Goal: Task Accomplishment & Management: Manage account settings

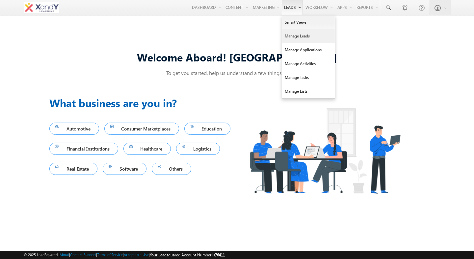
click at [291, 39] on link "Manage Leads" at bounding box center [308, 36] width 53 height 14
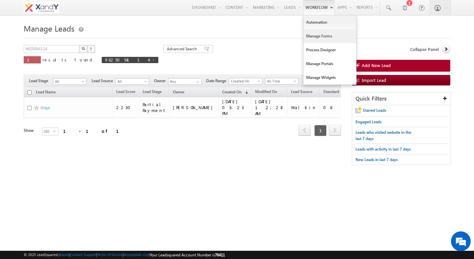
click at [323, 37] on link "Manage Forms" at bounding box center [330, 36] width 53 height 14
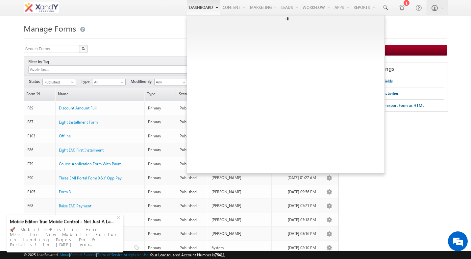
drag, startPoint x: 289, startPoint y: 39, endPoint x: 181, endPoint y: 1, distance: 114.7
click at [0, 0] on div "Menu Shweta Singh swatz zz.aq ua+3@ gmail .com X&Y learn" at bounding box center [235, 7] width 471 height 15
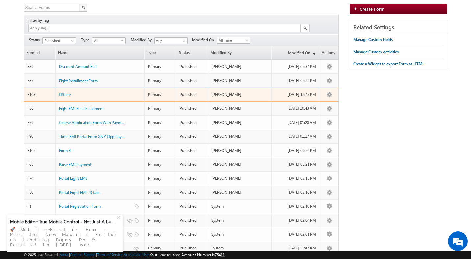
scroll to position [2, 0]
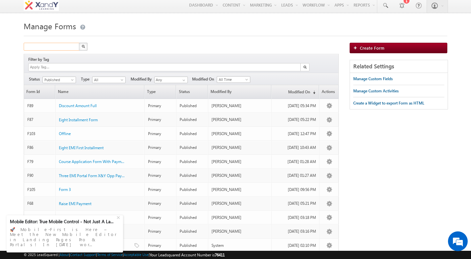
click at [61, 50] on input "text" at bounding box center [52, 47] width 56 height 8
type input "lead"
click at [82, 47] on img "button" at bounding box center [83, 46] width 3 height 3
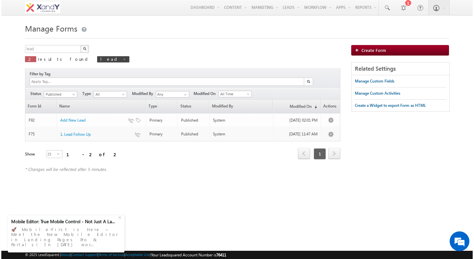
scroll to position [0, 0]
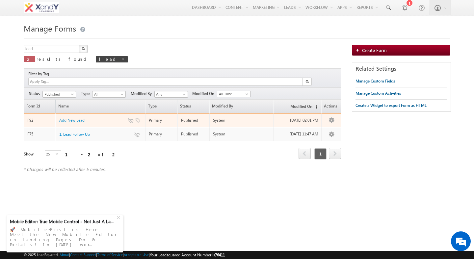
click at [228, 118] on div "System" at bounding box center [242, 121] width 58 height 6
drag, startPoint x: 228, startPoint y: 116, endPoint x: 228, endPoint y: 121, distance: 5.6
click at [228, 120] on td "System" at bounding box center [241, 121] width 64 height 14
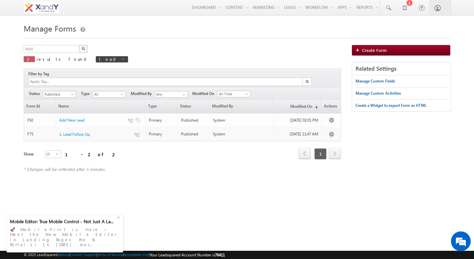
click at [278, 45] on div "Manage Forms lead X 2 results found lead Filter by Tag Filters Status All Draft" at bounding box center [237, 100] width 427 height 158
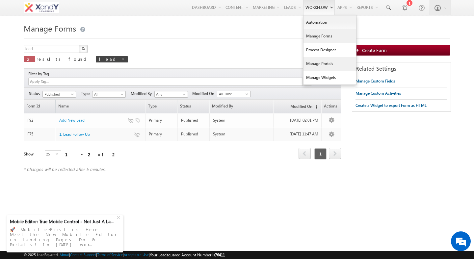
click at [323, 60] on link "Manage Portals" at bounding box center [330, 64] width 53 height 14
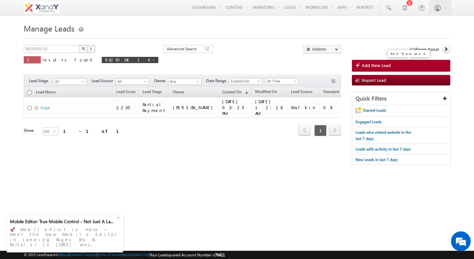
click at [381, 67] on span "Add New Lead" at bounding box center [376, 66] width 29 height 6
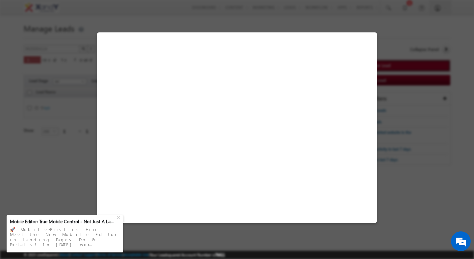
select select "Walkin"
select select "MXOthers"
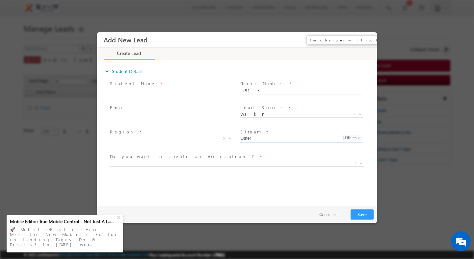
click at [369, 41] on button "×" at bounding box center [366, 40] width 11 height 12
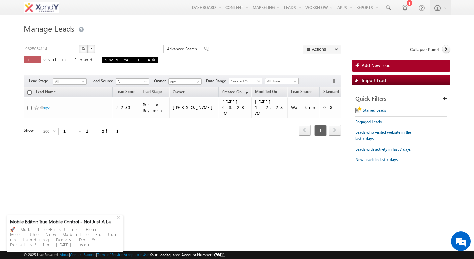
click at [152, 60] on span at bounding box center [153, 59] width 3 height 3
type input "Search Leads"
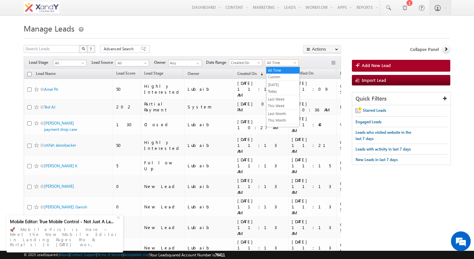
click at [277, 65] on span "All Time" at bounding box center [280, 63] width 31 height 6
click at [277, 92] on link "Today" at bounding box center [282, 92] width 33 height 6
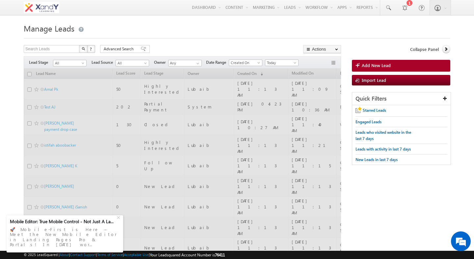
click at [261, 46] on div "Search Leads X ? 123755 results found Advanced Search Advanced Search Advanced …" at bounding box center [182, 50] width 317 height 10
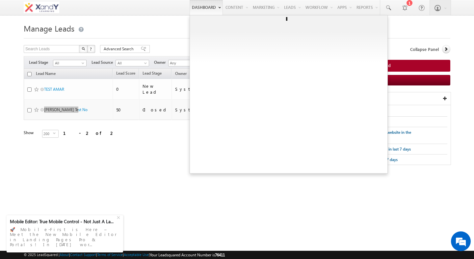
drag, startPoint x: 50, startPoint y: 103, endPoint x: 199, endPoint y: 2, distance: 179.0
click at [0, 0] on body "Menu Shweta Singh swatz zz.aq ua+3@ gmail .com" at bounding box center [237, 93] width 474 height 186
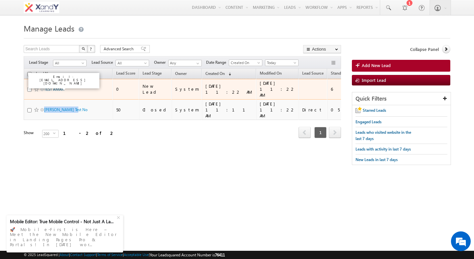
click at [60, 87] on link "TEST AMAR" at bounding box center [54, 89] width 20 height 5
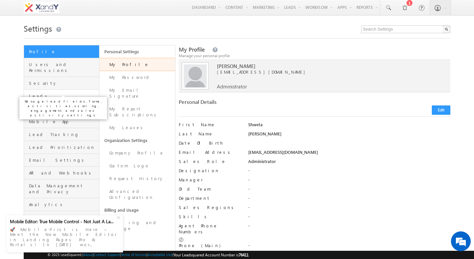
click at [43, 93] on span "Leads" at bounding box center [63, 96] width 68 height 6
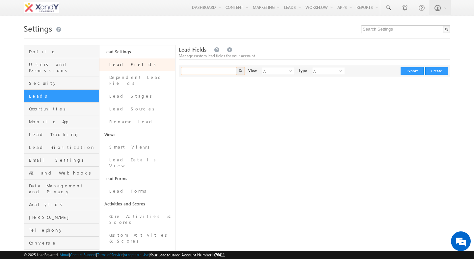
click at [201, 71] on input "text" at bounding box center [209, 71] width 56 height 8
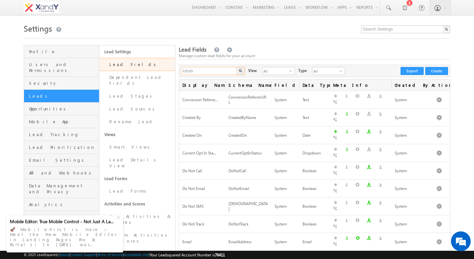
type input "lubaib"
click at [236, 67] on button "button" at bounding box center [240, 71] width 9 height 8
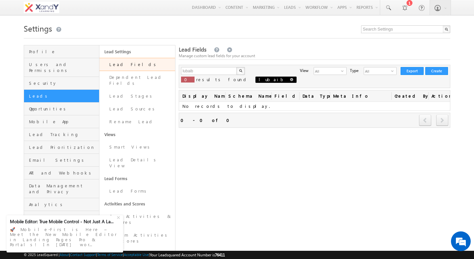
click at [290, 81] on span at bounding box center [291, 79] width 3 height 3
type input "Search Lead Fields"
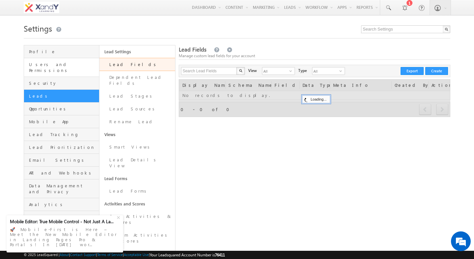
click at [71, 68] on link "Users and Permissions" at bounding box center [61, 67] width 75 height 19
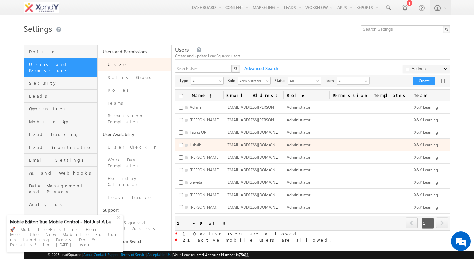
click at [411, 146] on td "X&Y Learning" at bounding box center [434, 145] width 46 height 13
drag, startPoint x: 382, startPoint y: 146, endPoint x: 397, endPoint y: 146, distance: 14.8
click at [411, 146] on td "X&Y Learning" at bounding box center [434, 145] width 46 height 13
click at [414, 146] on span "X&Y Learning" at bounding box center [426, 145] width 24 height 5
drag, startPoint x: 397, startPoint y: 146, endPoint x: 300, endPoint y: 146, distance: 97.5
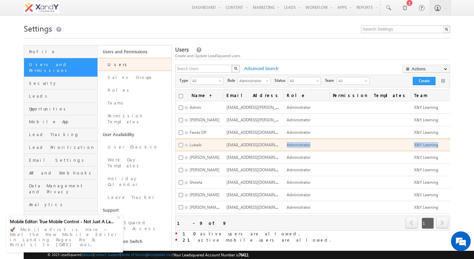
click at [300, 146] on tr "Lubaib lsqxandy@gmail.com Administrator X&Y Learning Edit Deactivate Reset Pass…" at bounding box center [332, 145] width 314 height 13
click at [299, 146] on span "Administrator" at bounding box center [299, 145] width 24 height 5
drag, startPoint x: 299, startPoint y: 146, endPoint x: 230, endPoint y: 143, distance: 69.2
click at [230, 143] on tr "Lubaib lsqxandy@gmail.com Administrator X&Y Learning Edit Deactivate Reset Pass…" at bounding box center [332, 145] width 314 height 13
click at [223, 143] on td "Lubaib" at bounding box center [199, 145] width 48 height 13
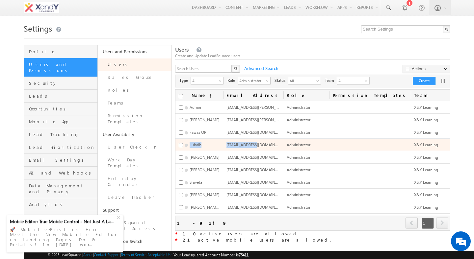
drag, startPoint x: 230, startPoint y: 143, endPoint x: 260, endPoint y: 144, distance: 29.6
click at [260, 144] on tr "Lubaib lsqxandy@gmail.com Administrator X&Y Learning Edit Deactivate Reset Pass…" at bounding box center [332, 145] width 314 height 13
click at [260, 144] on span "lsqxandy@gmail.com" at bounding box center [258, 145] width 63 height 6
drag, startPoint x: 260, startPoint y: 144, endPoint x: 297, endPoint y: 145, distance: 37.6
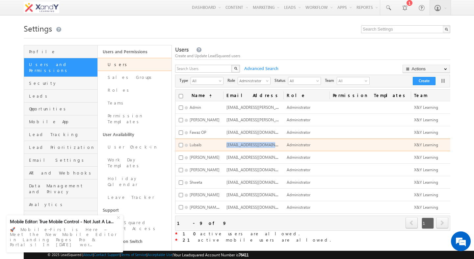
click at [297, 145] on tr "Lubaib lsqxandy@gmail.com Administrator X&Y Learning Edit Deactivate Reset Pass…" at bounding box center [332, 145] width 314 height 13
click at [236, 147] on td "lsqxandy@gmail.com" at bounding box center [253, 145] width 60 height 13
drag, startPoint x: 236, startPoint y: 147, endPoint x: 358, endPoint y: 145, distance: 121.2
click at [357, 145] on tr "Lubaib lsqxandy@gmail.com Administrator X&Y Learning Edit Deactivate Reset Pass…" at bounding box center [332, 145] width 314 height 13
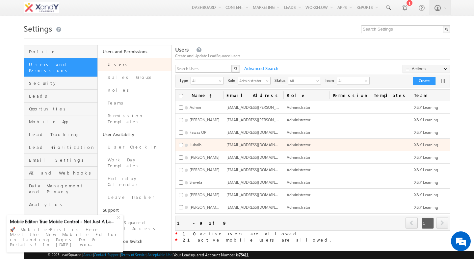
click at [414, 144] on span "X&Y Learning" at bounding box center [426, 145] width 24 height 5
drag, startPoint x: 385, startPoint y: 144, endPoint x: 269, endPoint y: 144, distance: 115.9
click at [269, 144] on tr "Lubaib lsqxandy@gmail.com Administrator X&Y Learning Edit Deactivate Reset Pass…" at bounding box center [332, 145] width 314 height 13
click at [256, 144] on span "lsqxandy@gmail.com" at bounding box center [258, 145] width 63 height 6
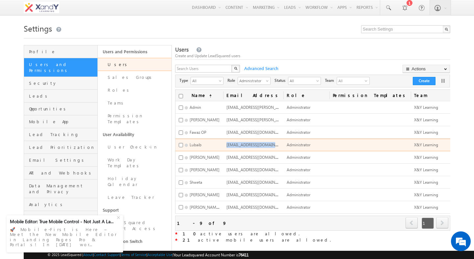
drag, startPoint x: 256, startPoint y: 144, endPoint x: 280, endPoint y: 144, distance: 23.7
click at [279, 144] on td "lsqxandy@gmail.com" at bounding box center [253, 145] width 60 height 13
click at [280, 144] on td "lsqxandy@gmail.com" at bounding box center [253, 145] width 60 height 13
click at [244, 143] on span "lsqxandy@gmail.com" at bounding box center [258, 145] width 63 height 6
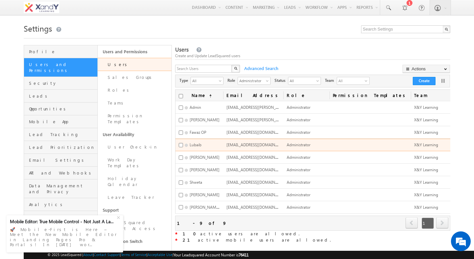
click at [291, 149] on td "Administrator" at bounding box center [306, 145] width 46 height 13
drag, startPoint x: 291, startPoint y: 149, endPoint x: 254, endPoint y: 149, distance: 36.9
click at [255, 149] on tr "Lubaib lsqxandy@gmail.com Administrator X&Y Learning Edit Deactivate Reset Pass…" at bounding box center [332, 145] width 314 height 13
click at [254, 149] on td "lsqxandy@gmail.com" at bounding box center [253, 145] width 60 height 13
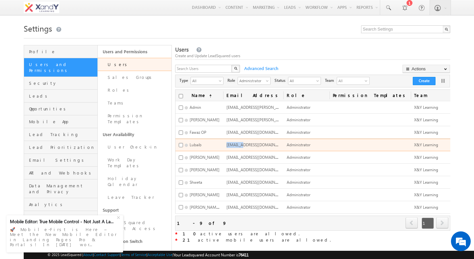
click at [254, 149] on td "lsqxandy@gmail.com" at bounding box center [253, 145] width 60 height 13
drag, startPoint x: 303, startPoint y: 149, endPoint x: 242, endPoint y: 144, distance: 61.1
click at [242, 144] on tr "Lubaib lsqxandy@gmail.com Administrator X&Y Learning Edit Deactivate Reset Pass…" at bounding box center [332, 145] width 314 height 13
click at [242, 144] on span "lsqxandy@gmail.com" at bounding box center [258, 145] width 63 height 6
drag, startPoint x: 242, startPoint y: 144, endPoint x: 295, endPoint y: 144, distance: 53.3
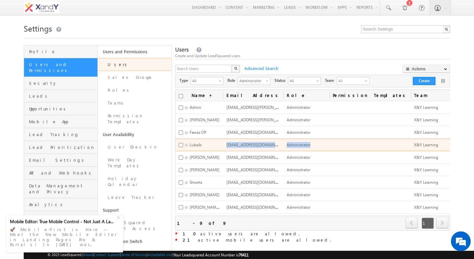
click at [295, 144] on tr "Lubaib lsqxandy@gmail.com Administrator X&Y Learning Edit Deactivate Reset Pass…" at bounding box center [332, 145] width 314 height 13
click at [295, 144] on span "Administrator" at bounding box center [299, 145] width 24 height 5
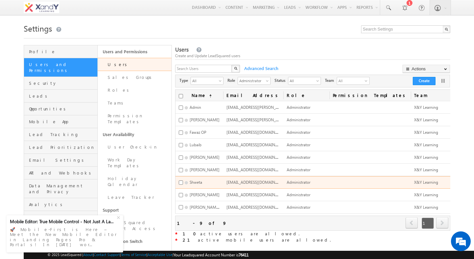
click at [244, 185] on td "swatzzz.aqua+1@gmail.com" at bounding box center [253, 182] width 60 height 13
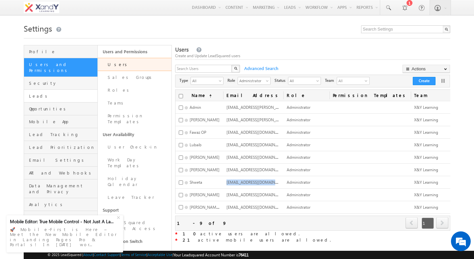
click at [56, 94] on link "Leads" at bounding box center [60, 96] width 73 height 13
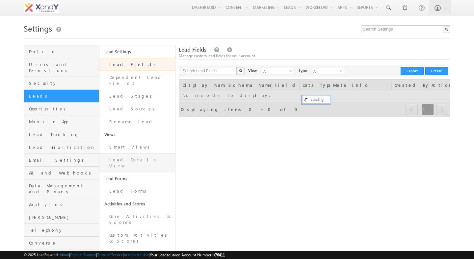
click at [117, 158] on link "Lead Details View" at bounding box center [136, 163] width 75 height 19
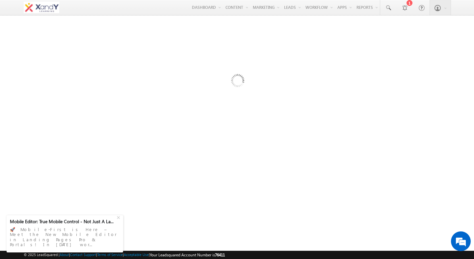
click at [225, 165] on div at bounding box center [237, 179] width 427 height 263
click at [119, 221] on div "+" at bounding box center [119, 217] width 8 height 8
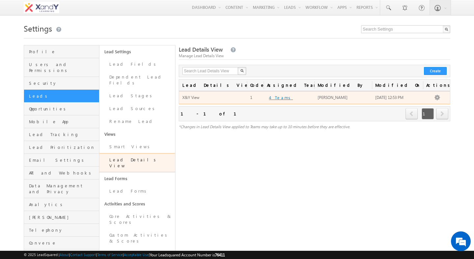
click at [276, 100] on button "4 Teams" at bounding box center [281, 97] width 28 height 7
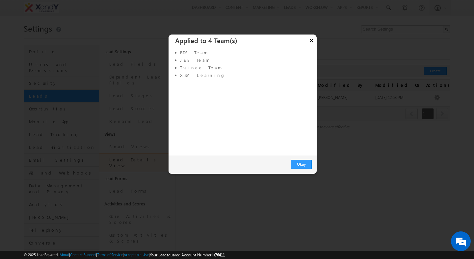
click at [312, 39] on button "×" at bounding box center [311, 39] width 11 height 14
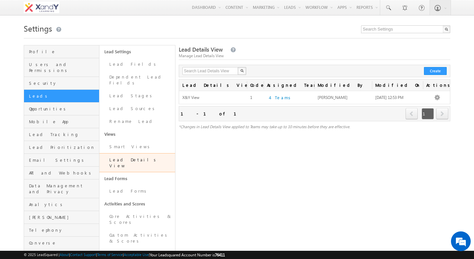
click at [280, 145] on div "Lead Details View Manage Lead Details View Search Lead Details View X 1 results…" at bounding box center [315, 244] width 272 height 398
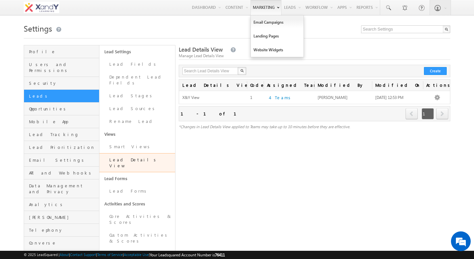
drag, startPoint x: 315, startPoint y: 60, endPoint x: 276, endPoint y: 3, distance: 69.2
click at [0, 0] on div "Menu Shweta Singh swatz zz.aq ua+3@ gmail .com X&Y learn" at bounding box center [237, 7] width 474 height 15
drag, startPoint x: 317, startPoint y: 58, endPoint x: 265, endPoint y: 0, distance: 77.8
click at [0, 0] on div "Menu Shweta Singh swatz zz.aq ua+3@ gmail .com X&Y learn" at bounding box center [237, 7] width 474 height 15
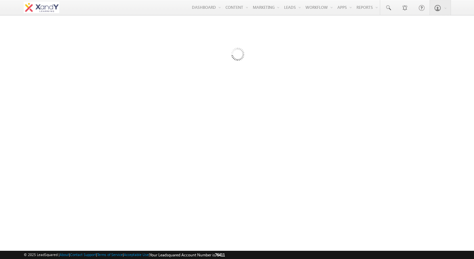
click at [277, 114] on div at bounding box center [237, 103] width 474 height 165
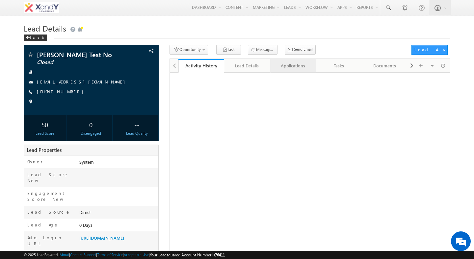
click at [285, 67] on div "Applications" at bounding box center [293, 66] width 35 height 8
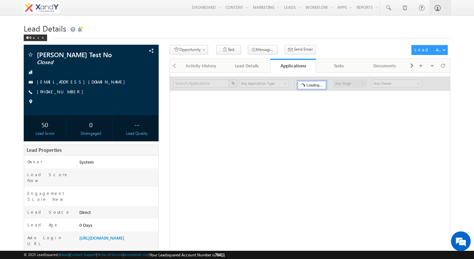
click at [322, 49] on div "Opportunity 1. Lead Follow Up Create Application Task Messaging - WhatsApp Send…" at bounding box center [289, 51] width 239 height 12
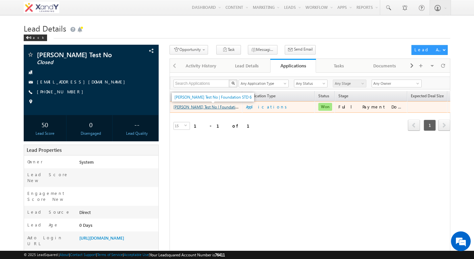
click at [215, 110] on link "[PERSON_NAME] Test No | Foundation STD 6" at bounding box center [212, 107] width 77 height 6
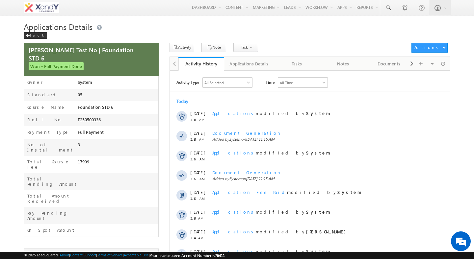
scroll to position [14, 0]
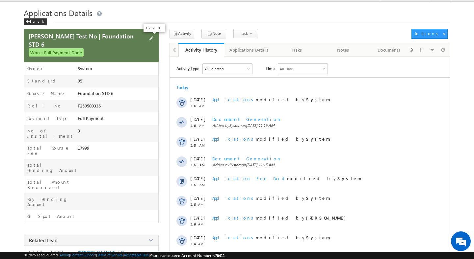
click at [151, 39] on span at bounding box center [150, 38] width 7 height 7
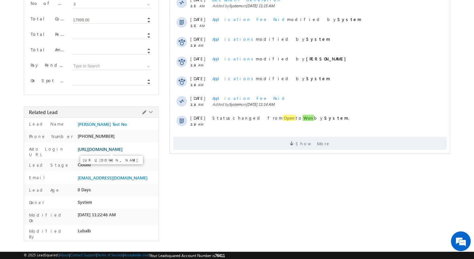
scroll to position [0, 0]
click at [94, 151] on span "[URL][DOMAIN_NAME]" at bounding box center [100, 149] width 45 height 5
click at [94, 37] on input "Total Pending Amount" at bounding box center [112, 35] width 80 height 7
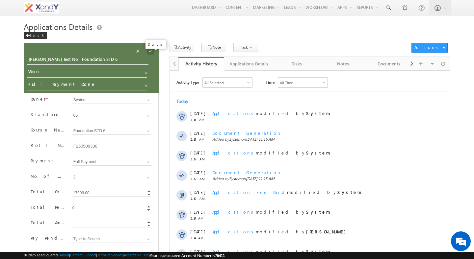
type input "0"
click at [147, 51] on span at bounding box center [150, 50] width 7 height 7
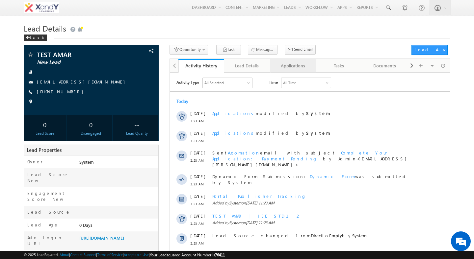
click at [284, 68] on div "Applications" at bounding box center [293, 66] width 35 height 8
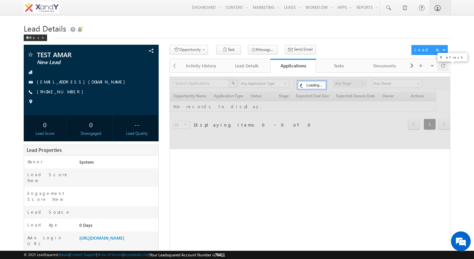
click at [445, 65] on div at bounding box center [443, 66] width 11 height 12
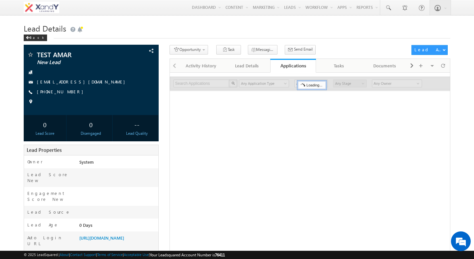
click at [351, 44] on div "Lead Details Back" at bounding box center [237, 33] width 427 height 24
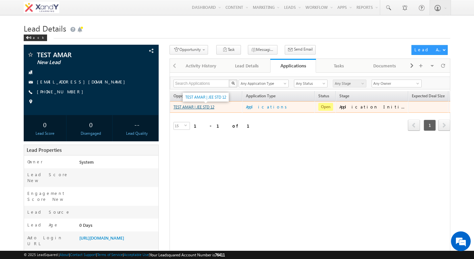
click at [191, 110] on link "TEST AMAR | JEE STD 12" at bounding box center [194, 107] width 41 height 5
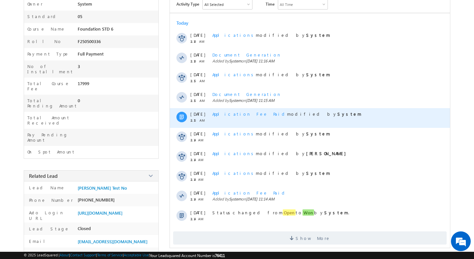
scroll to position [81, 0]
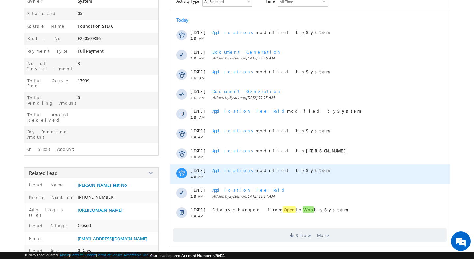
click at [227, 171] on span "Applications" at bounding box center [233, 171] width 43 height 6
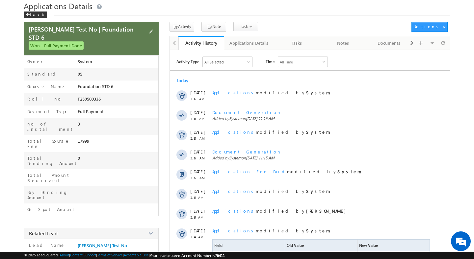
scroll to position [6, 0]
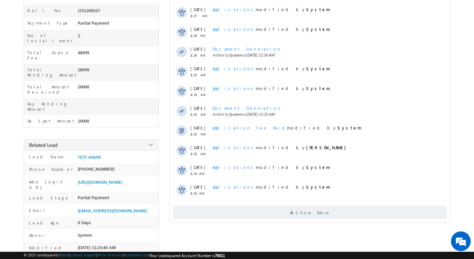
scroll to position [111, 0]
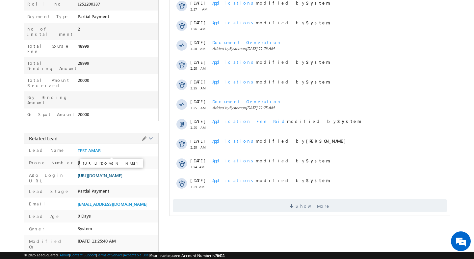
click at [98, 173] on span "https://lsq.mx/7OIM" at bounding box center [100, 175] width 45 height 5
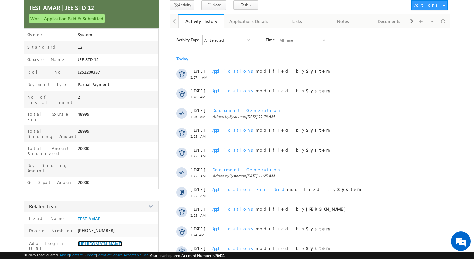
scroll to position [0, 0]
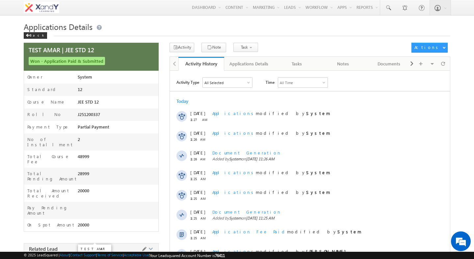
click at [87, 259] on span "TEST AMAR" at bounding box center [89, 261] width 23 height 5
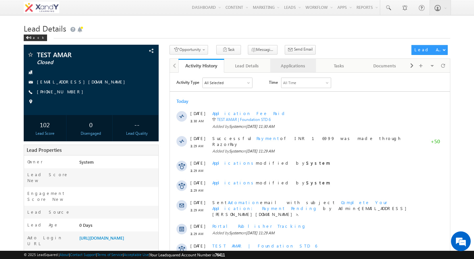
click at [300, 67] on div "Applications" at bounding box center [293, 66] width 35 height 8
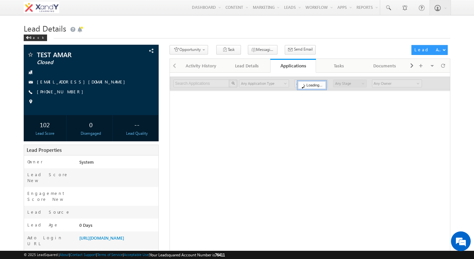
click at [324, 45] on div "Lead Details Back" at bounding box center [237, 33] width 427 height 24
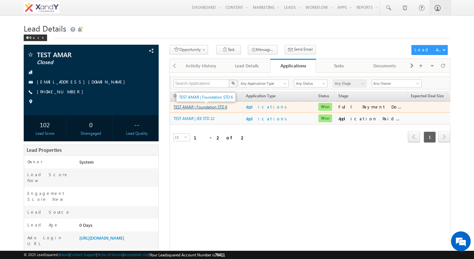
click at [197, 109] on link "TEST AMAR | Foundation STD 6" at bounding box center [201, 107] width 54 height 5
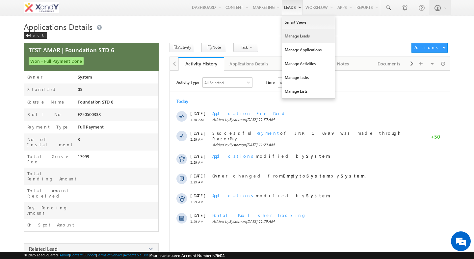
click at [292, 35] on link "Manage Leads" at bounding box center [308, 36] width 53 height 14
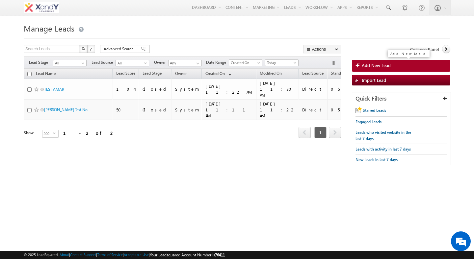
click at [382, 66] on span "Add New Lead" at bounding box center [376, 66] width 29 height 6
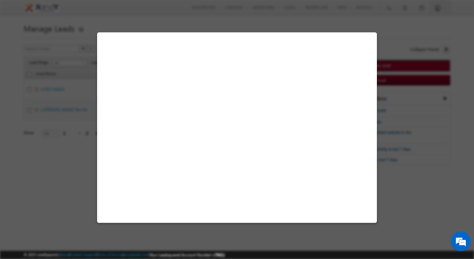
select select "Walkin"
select select "MXOthers"
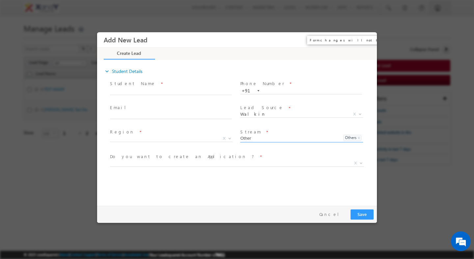
click at [364, 37] on button "×" at bounding box center [366, 40] width 11 height 12
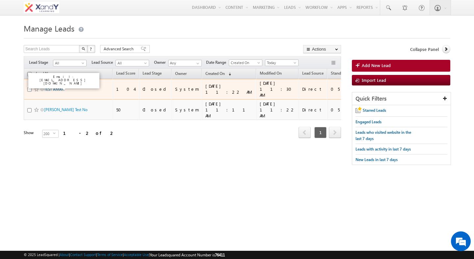
click at [61, 87] on link "TEST AMAR" at bounding box center [54, 89] width 20 height 5
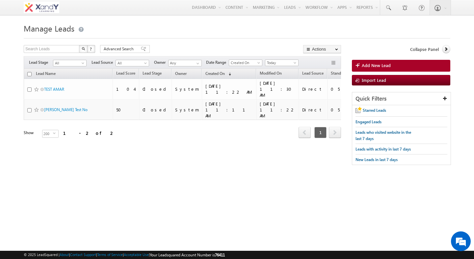
click at [167, 47] on div "Search Leads X ? 2 results found Advanced Search Advanced Search Advanced searc…" at bounding box center [182, 50] width 317 height 10
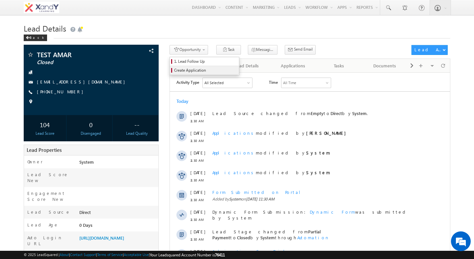
click at [194, 72] on span "Create Application" at bounding box center [205, 70] width 63 height 6
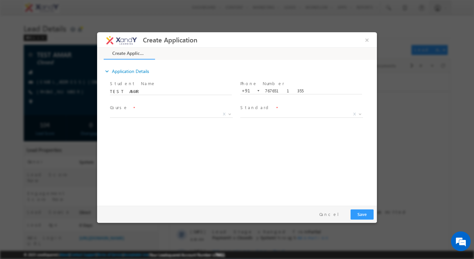
click at [145, 41] on h3 "Create Application" at bounding box center [170, 40] width 55 height 12
drag, startPoint x: 145, startPoint y: 41, endPoint x: 204, endPoint y: 41, distance: 59.6
click at [204, 41] on span "Create Application" at bounding box center [245, 40] width 205 height 13
click at [366, 40] on button "×" at bounding box center [366, 40] width 11 height 12
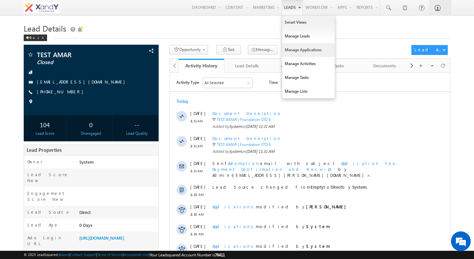
click at [289, 52] on link "Manage Applications" at bounding box center [308, 50] width 53 height 14
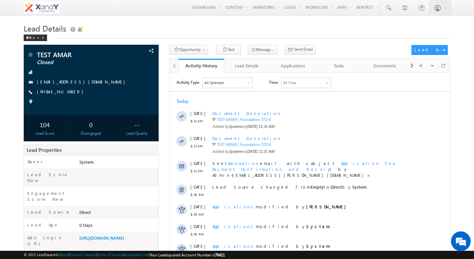
click at [244, 30] on h1 "Lead Details" at bounding box center [237, 27] width 427 height 13
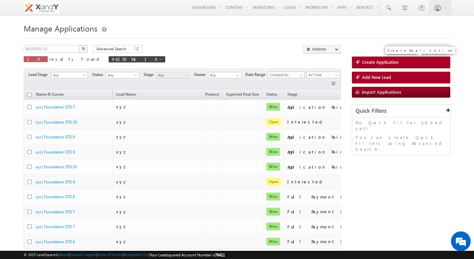
click at [380, 63] on span "Create Application" at bounding box center [380, 62] width 37 height 6
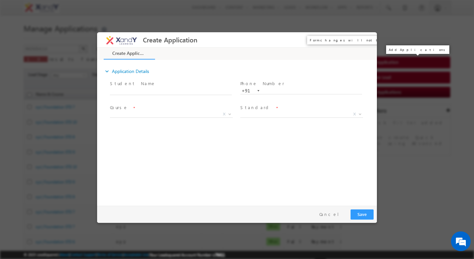
click at [367, 40] on button "×" at bounding box center [366, 40] width 11 height 12
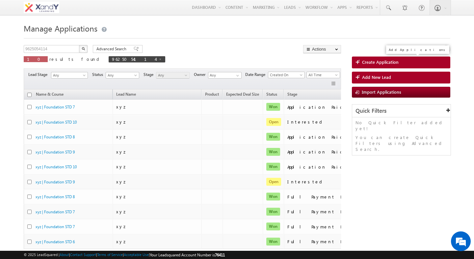
click at [375, 64] on span "Create Application" at bounding box center [380, 62] width 37 height 6
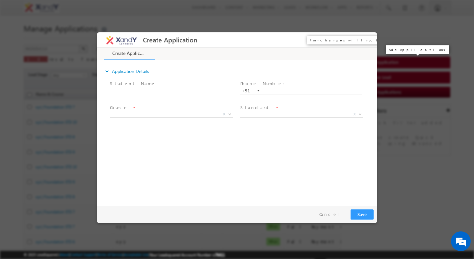
click at [367, 41] on button "×" at bounding box center [366, 40] width 11 height 12
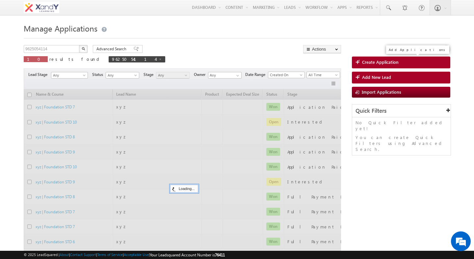
click at [277, 41] on div "Manage Applications 9625054114 X 10 results found 9625054114 Advanced Search Ad…" at bounding box center [237, 153] width 427 height 264
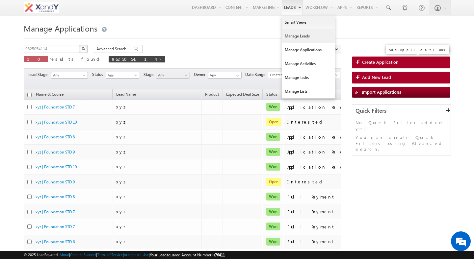
click at [288, 38] on link "Manage Leads" at bounding box center [308, 36] width 53 height 14
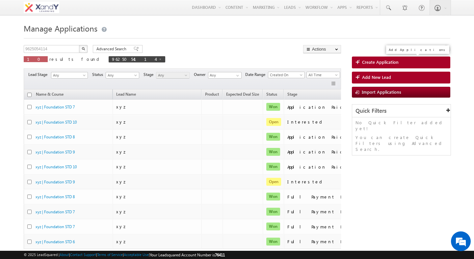
click at [230, 43] on div "Manage Applications 9625054114 X 10 results found 9625054114 Advanced Search Ad…" at bounding box center [237, 153] width 427 height 264
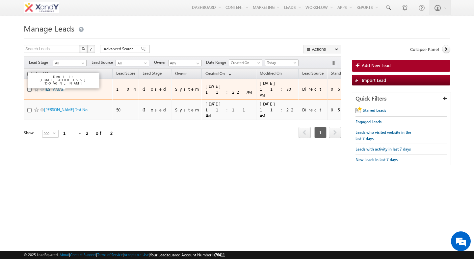
click at [48, 87] on link "TEST AMAR" at bounding box center [54, 89] width 20 height 5
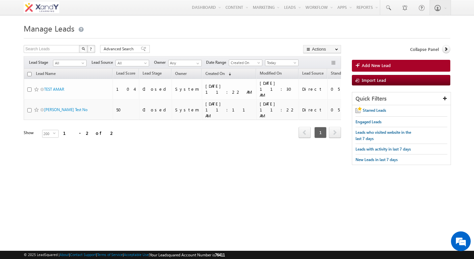
click at [205, 43] on form "Manage Leads Search Leads X ? 2 results found Advanced Search Advanced Search" at bounding box center [237, 96] width 427 height 150
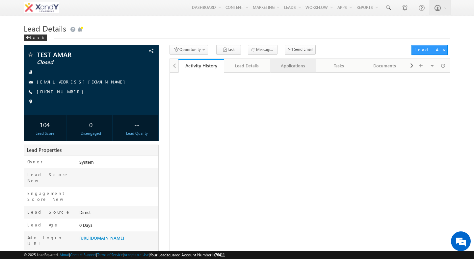
click at [295, 65] on div "Applications" at bounding box center [293, 66] width 35 height 8
click at [333, 40] on div "Lead Details Back" at bounding box center [237, 33] width 427 height 24
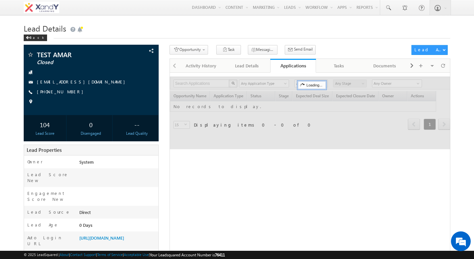
click at [246, 125] on div at bounding box center [310, 113] width 281 height 73
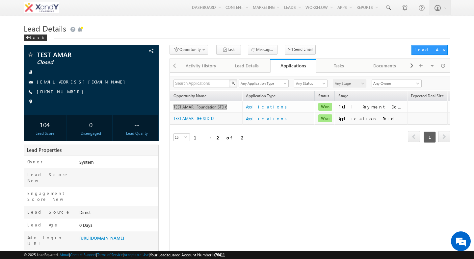
drag, startPoint x: 191, startPoint y: 110, endPoint x: 99, endPoint y: 1, distance: 142.6
click at [0, 0] on body "Menu Shweta Singh swatz zz.aq ua+3@ gmail .com" at bounding box center [237, 169] width 474 height 339
click at [27, 38] on span at bounding box center [28, 37] width 4 height 3
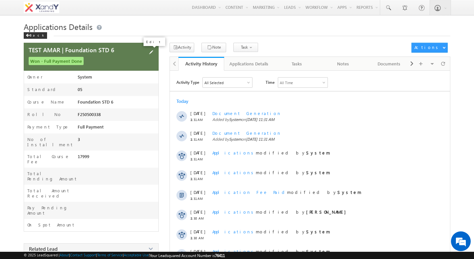
click at [152, 53] on span at bounding box center [150, 52] width 7 height 7
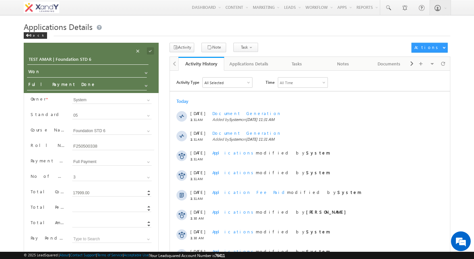
scroll to position [173, 0]
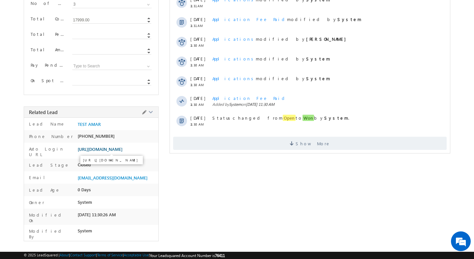
click at [93, 150] on span "https://lsq.mx/7OIM" at bounding box center [100, 149] width 45 height 5
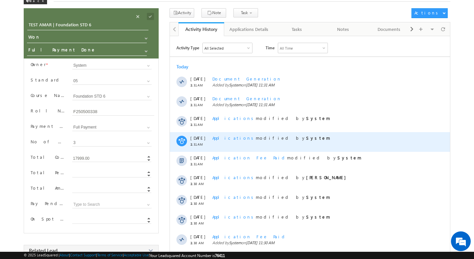
scroll to position [28, 0]
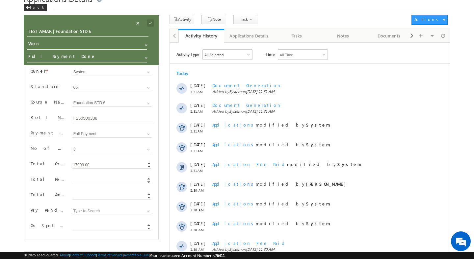
click at [93, 179] on input "Total Pending Amount" at bounding box center [112, 180] width 80 height 7
click at [59, 174] on div "Total Course Fee Total Course Fee 17999.00 17999 Increment Decrement" at bounding box center [91, 166] width 121 height 14
click at [142, 23] on span at bounding box center [137, 22] width 7 height 7
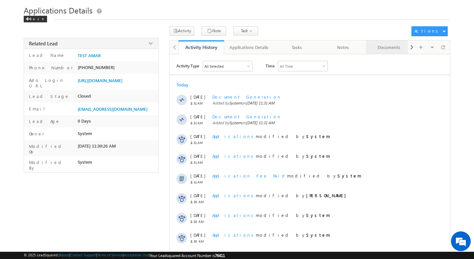
scroll to position [0, 0]
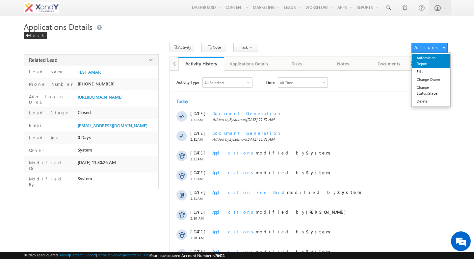
click at [428, 63] on link "Automation Report" at bounding box center [431, 61] width 39 height 14
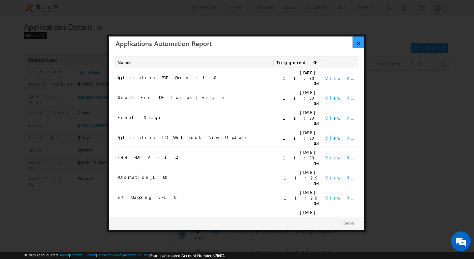
click at [360, 41] on link "×" at bounding box center [359, 43] width 12 height 12
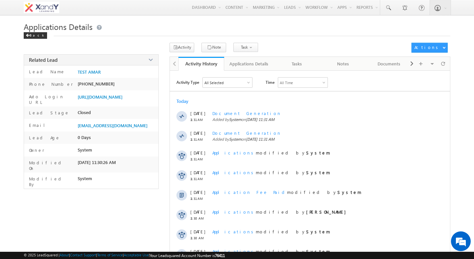
click at [165, 113] on div "TEST AMAR | Foundation STD 6 Won - Full Payment Done 05" at bounding box center [237, 185] width 427 height 284
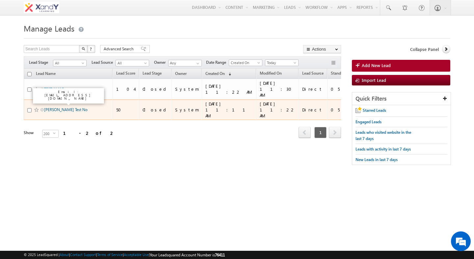
click at [50, 107] on link "[PERSON_NAME] Test No" at bounding box center [65, 109] width 43 height 5
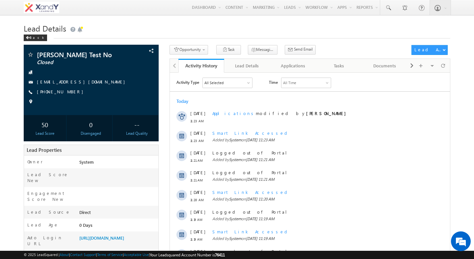
click at [184, 33] on h1 "Lead Details" at bounding box center [237, 27] width 427 height 13
click at [283, 72] on link "Applications" at bounding box center [293, 66] width 46 height 14
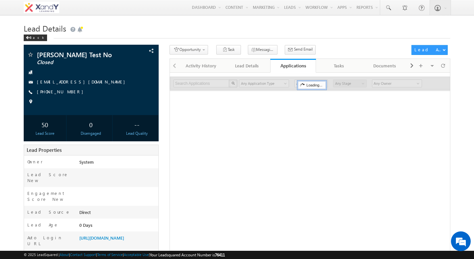
click at [318, 51] on div "Opportunity 1. Lead Follow Up Create Application Task Messaging - WhatsApp Send…" at bounding box center [289, 51] width 239 height 12
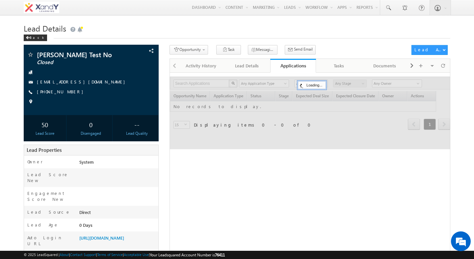
click at [205, 139] on div at bounding box center [310, 113] width 281 height 73
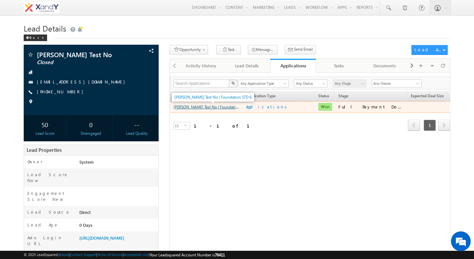
click at [189, 109] on link "Amarjeet Test No | Foundation STD 6" at bounding box center [212, 107] width 77 height 6
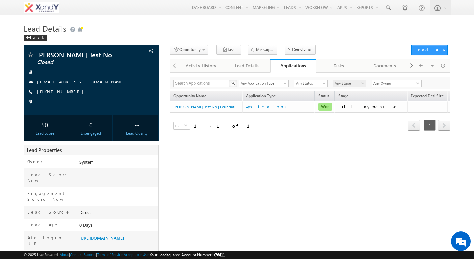
click at [193, 131] on div "15 select 15" at bounding box center [205, 127] width 70 height 9
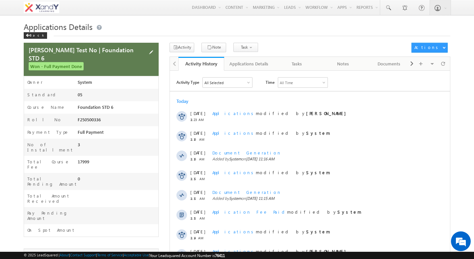
click at [152, 54] on span at bounding box center [150, 52] width 7 height 7
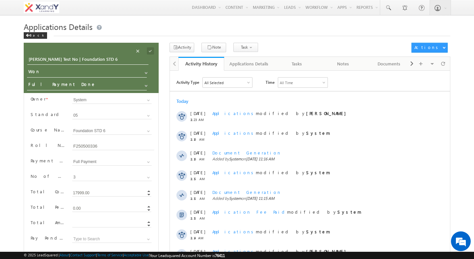
click at [85, 211] on input "0" at bounding box center [112, 208] width 80 height 7
click at [150, 51] on span at bounding box center [150, 50] width 7 height 7
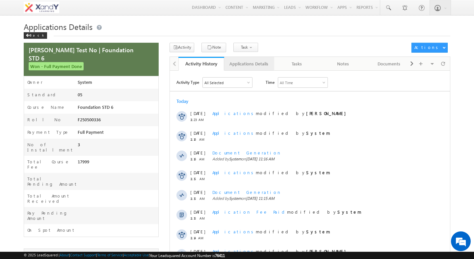
click at [247, 69] on link "Applications Details" at bounding box center [249, 64] width 50 height 14
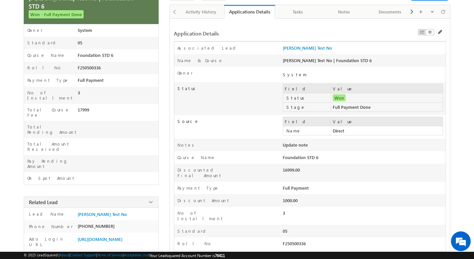
scroll to position [51, 0]
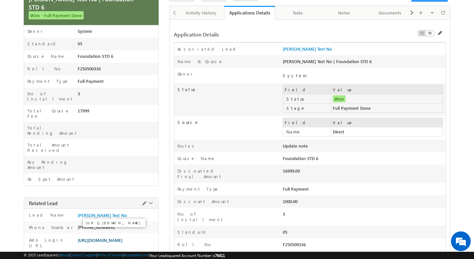
click at [97, 238] on span "[URL][DOMAIN_NAME]" at bounding box center [100, 240] width 45 height 5
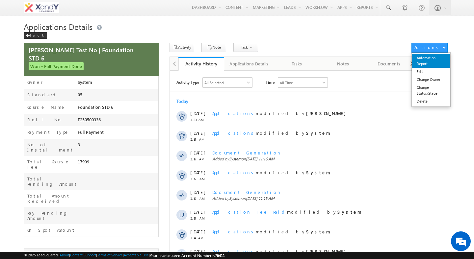
click at [433, 65] on link "Automation Report" at bounding box center [431, 61] width 39 height 14
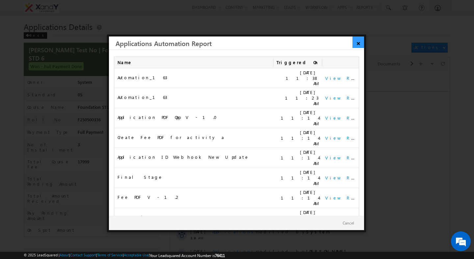
click at [357, 46] on link "×" at bounding box center [359, 43] width 12 height 12
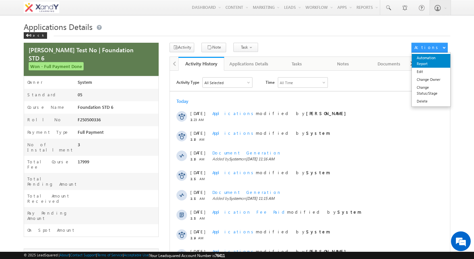
click at [427, 60] on link "Automation Report" at bounding box center [431, 61] width 39 height 14
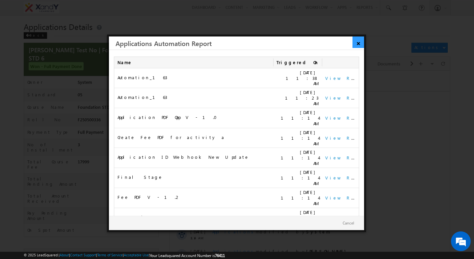
click at [357, 43] on link "×" at bounding box center [359, 43] width 12 height 12
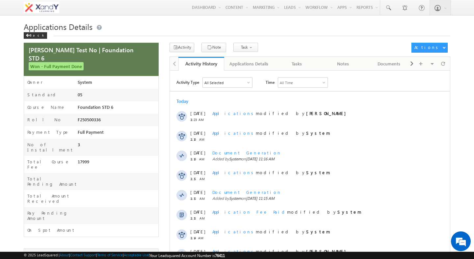
click at [394, 47] on div "Activity Note Task Application Follow Up" at bounding box center [289, 48] width 239 height 10
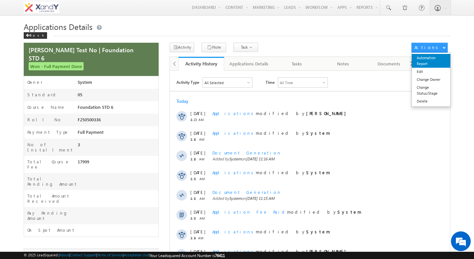
click at [434, 61] on link "Automation Report" at bounding box center [431, 61] width 39 height 14
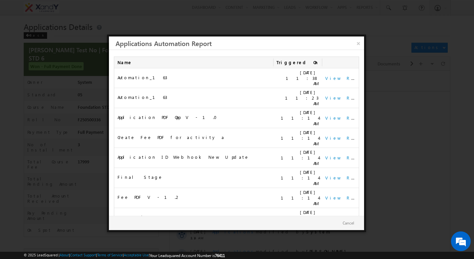
click at [286, 77] on div "[DATE] 11:38 AM" at bounding box center [298, 78] width 42 height 17
click at [287, 130] on div "[DATE] 11:14 AM" at bounding box center [298, 138] width 42 height 17
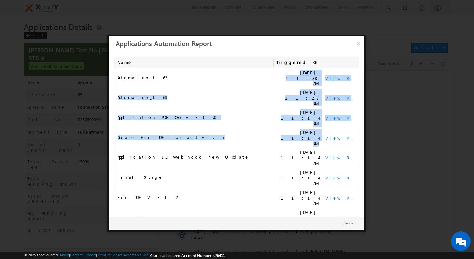
drag, startPoint x: 287, startPoint y: 114, endPoint x: 282, endPoint y: 79, distance: 35.2
click at [282, 79] on tbody "Automation_163 [DATE] 11:38 AM View Report Automation_163 [DATE] 11:23 AM View …" at bounding box center [236, 168] width 245 height 200
click at [282, 79] on td "[DATE] 11:38 AM" at bounding box center [297, 78] width 49 height 20
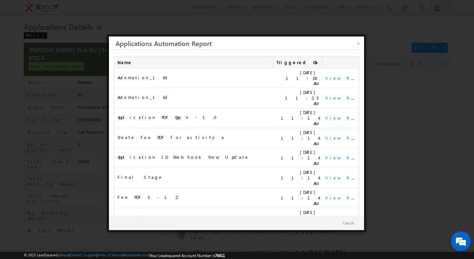
drag, startPoint x: 282, startPoint y: 79, endPoint x: 296, endPoint y: 174, distance: 95.7
click at [296, 174] on tbody "Automation_163 20/08/2025 11:38 AM View Report Automation_163 20/08/2025 11:23 …" at bounding box center [236, 168] width 245 height 200
click at [296, 228] on td "20/08/2025 11:12 AM" at bounding box center [297, 238] width 49 height 20
click at [287, 170] on div "20/08/2025 11:14 AM" at bounding box center [298, 178] width 42 height 17
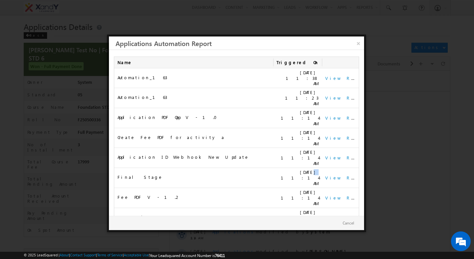
click at [287, 170] on div "20/08/2025 11:14 AM" at bounding box center [298, 178] width 42 height 17
click at [292, 228] on td "20/08/2025 11:12 AM" at bounding box center [297, 238] width 49 height 20
click at [357, 44] on link "×" at bounding box center [358, 43] width 11 height 12
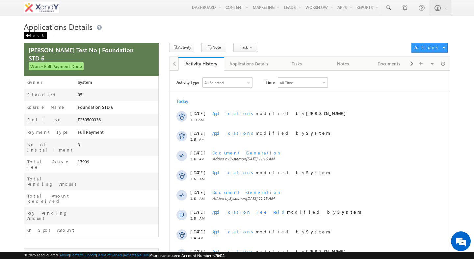
click at [31, 34] on div "Back" at bounding box center [35, 35] width 23 height 7
click at [123, 27] on h1 "Applications Details" at bounding box center [237, 26] width 427 height 11
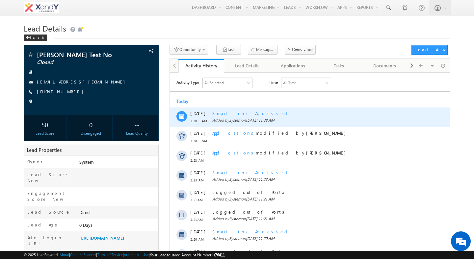
click at [221, 113] on div "Smart Link Accessed" at bounding box center [314, 113] width 205 height 6
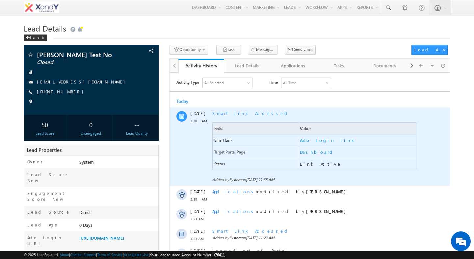
click at [224, 113] on div "Smart Link Accessed" at bounding box center [314, 113] width 205 height 6
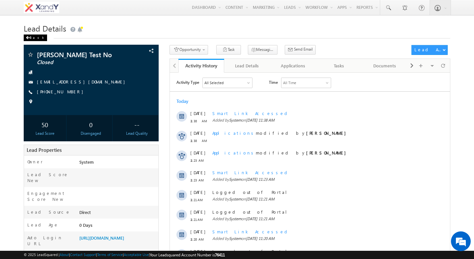
click at [30, 39] on div "Back" at bounding box center [35, 38] width 23 height 7
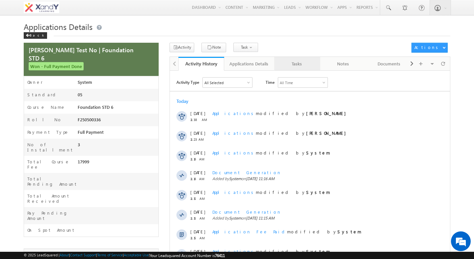
click at [303, 66] on div "Tasks" at bounding box center [297, 64] width 35 height 8
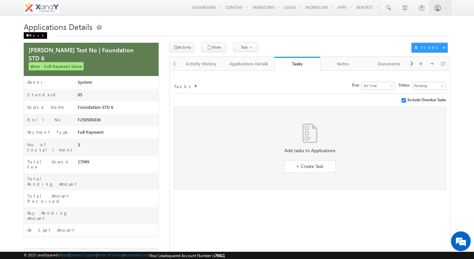
click at [32, 35] on div "Back" at bounding box center [35, 35] width 23 height 7
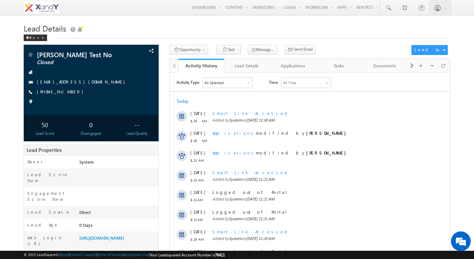
click at [40, 42] on div "Lead Details Back" at bounding box center [237, 33] width 427 height 24
click at [35, 40] on div "Back" at bounding box center [35, 38] width 23 height 7
click at [89, 38] on div "Back" at bounding box center [237, 36] width 427 height 4
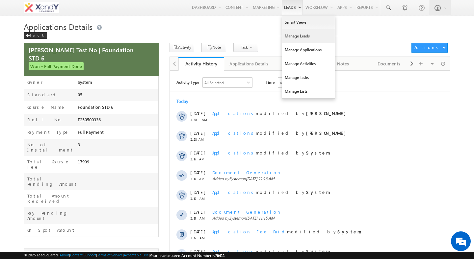
click at [292, 32] on link "Manage Leads" at bounding box center [308, 36] width 53 height 14
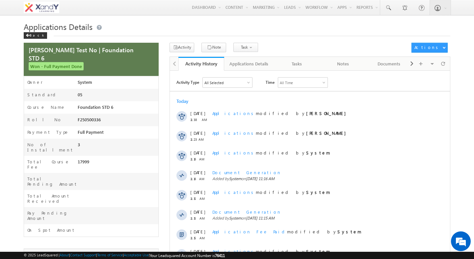
click at [238, 35] on div "Back" at bounding box center [237, 34] width 427 height 4
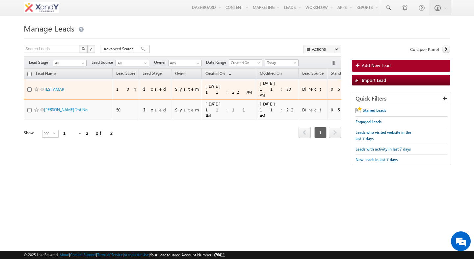
click at [141, 85] on td "Closed" at bounding box center [155, 89] width 33 height 21
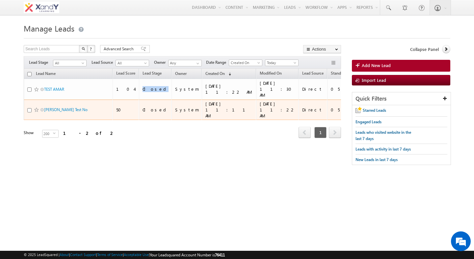
drag, startPoint x: 141, startPoint y: 85, endPoint x: 154, endPoint y: 101, distance: 20.8
click at [154, 101] on tbody "TEST AMAR 104 Closed System [DATE] 11:22 AM [DATE] 11:30 AM Direct 05 [PHONE_NU…" at bounding box center [340, 99] width 633 height 41
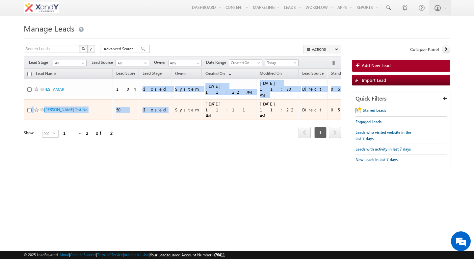
click at [154, 107] on div "Closed" at bounding box center [156, 110] width 26 height 6
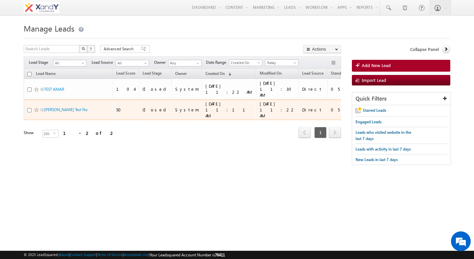
click at [154, 107] on div "Closed" at bounding box center [156, 110] width 26 height 6
drag, startPoint x: 154, startPoint y: 101, endPoint x: 149, endPoint y: 98, distance: 5.3
click at [149, 100] on td "Closed" at bounding box center [155, 110] width 33 height 21
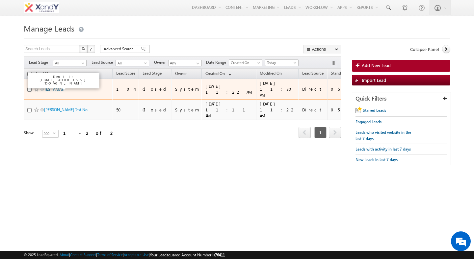
click at [53, 88] on link "TEST AMAR" at bounding box center [54, 89] width 20 height 5
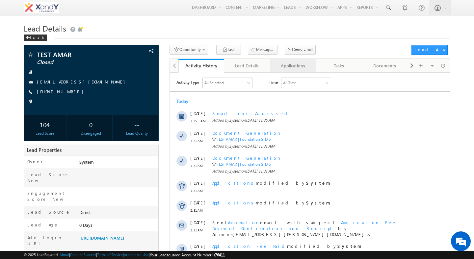
click at [300, 65] on div "Applications" at bounding box center [293, 66] width 35 height 8
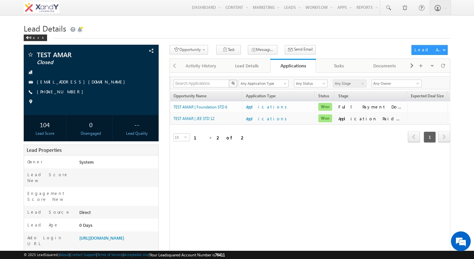
click at [210, 139] on div "15 select 15" at bounding box center [205, 138] width 70 height 9
click at [209, 163] on div "Search Applications X 2 results found Any Application Type Applications Any App…" at bounding box center [310, 205] width 281 height 267
click at [198, 70] on span "Create Application" at bounding box center [205, 70] width 63 height 6
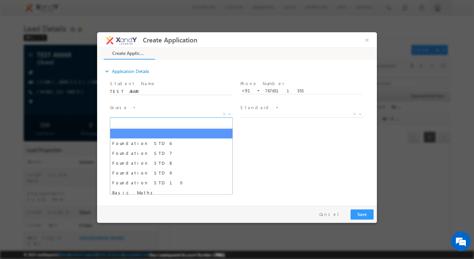
click at [152, 113] on span "X" at bounding box center [171, 114] width 123 height 7
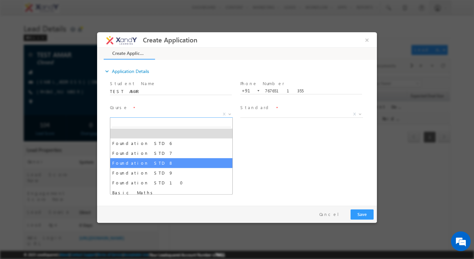
select select "Foundation STD 8"
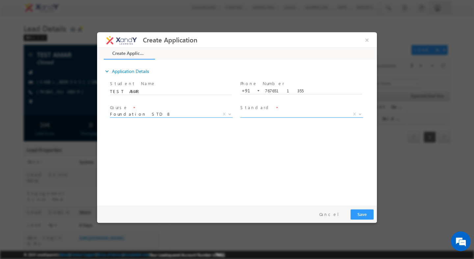
click at [257, 116] on span "X" at bounding box center [301, 114] width 123 height 7
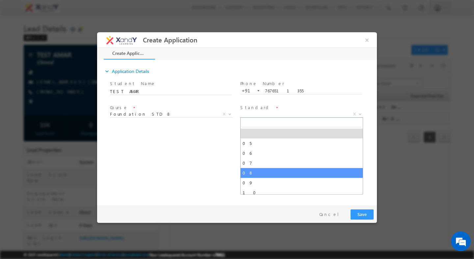
select select "08"
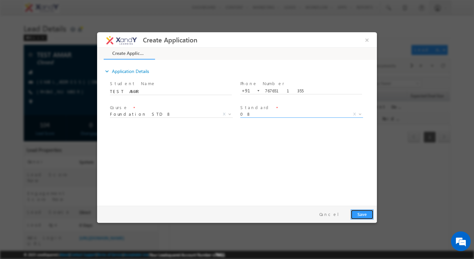
click at [359, 213] on button "Save" at bounding box center [362, 215] width 23 height 10
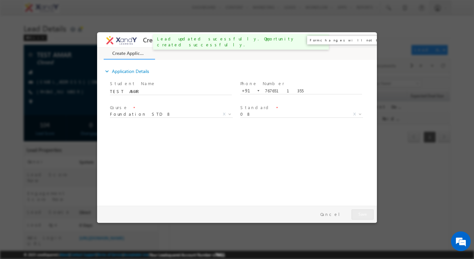
click at [367, 40] on button "×" at bounding box center [366, 40] width 11 height 12
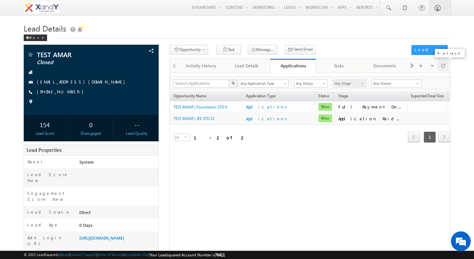
click at [444, 67] on span at bounding box center [443, 66] width 4 height 12
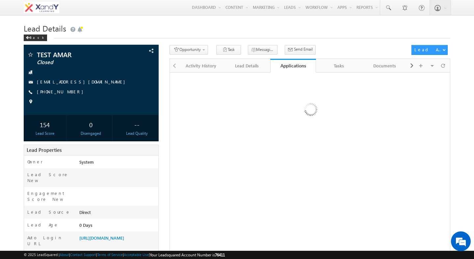
click at [376, 46] on div "Opportunity 1. Lead Follow Up Create Application Task Lead Follow Up Task Appli…" at bounding box center [289, 51] width 239 height 12
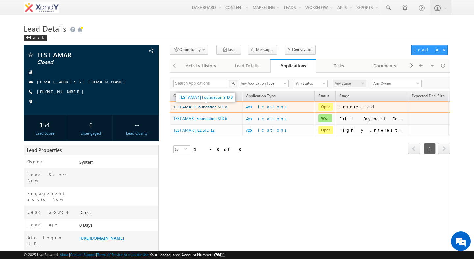
click at [196, 109] on link "TEST AMAR | Foundation STD 8" at bounding box center [201, 107] width 54 height 5
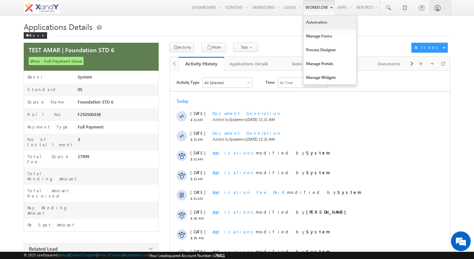
click at [277, 33] on div "Back" at bounding box center [237, 34] width 427 height 4
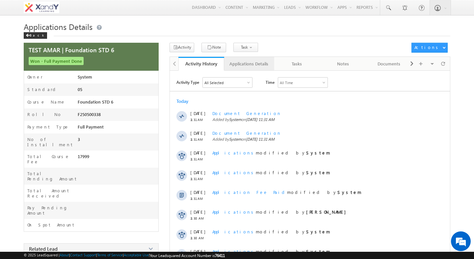
click at [237, 65] on div "Applications Details" at bounding box center [248, 64] width 39 height 8
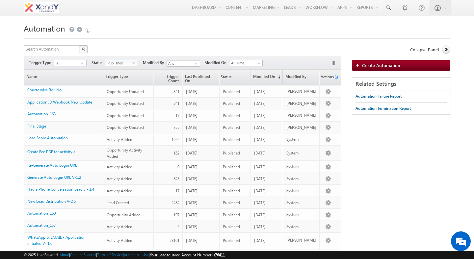
click at [123, 65] on span "Published" at bounding box center [118, 63] width 27 height 6
click at [119, 90] on li "Unpublished" at bounding box center [122, 90] width 32 height 7
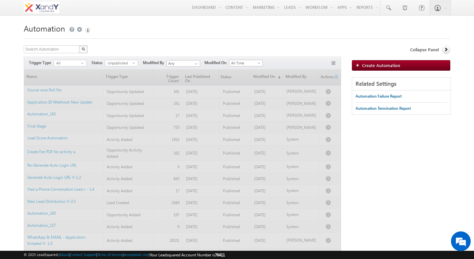
click at [119, 43] on form "Automation Create Automation Search Automation X 28 results found Actions Selec…" at bounding box center [237, 238] width 427 height 434
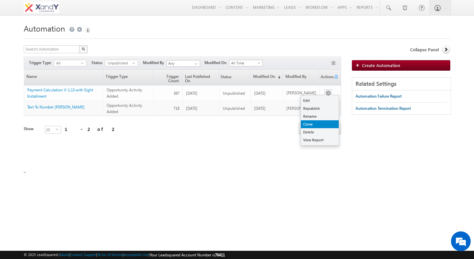
click at [319, 125] on link "Clone" at bounding box center [320, 124] width 38 height 8
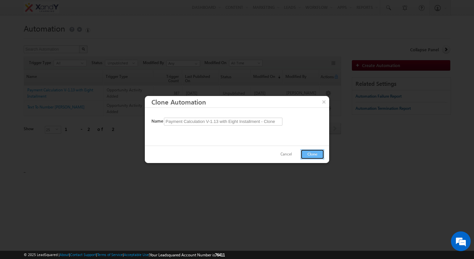
click at [303, 158] on button "Clone" at bounding box center [313, 154] width 24 height 10
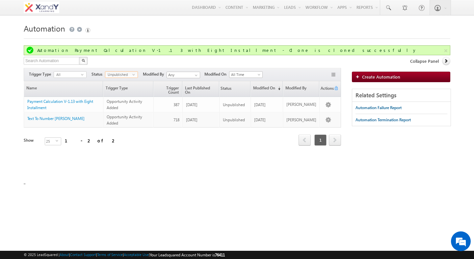
click at [110, 76] on span "Unpublished" at bounding box center [118, 75] width 27 height 6
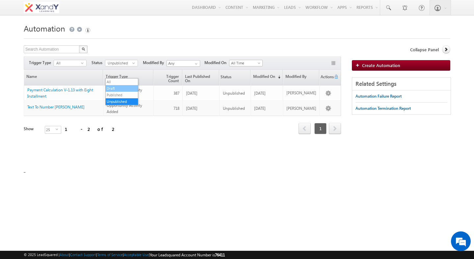
click at [113, 91] on li "Draft" at bounding box center [122, 88] width 32 height 7
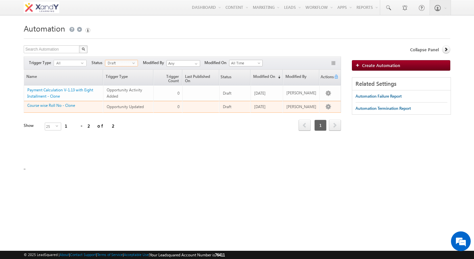
click at [118, 106] on span "Opportunity Updated" at bounding box center [125, 106] width 37 height 5
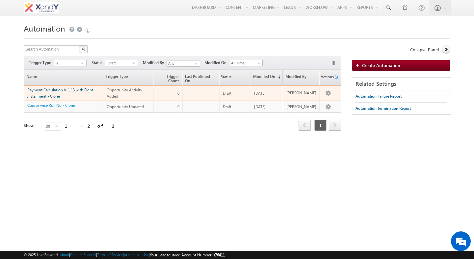
click at [59, 90] on link "Payment Calculation V-1.13 with Eight Installment - Clone" at bounding box center [60, 93] width 66 height 11
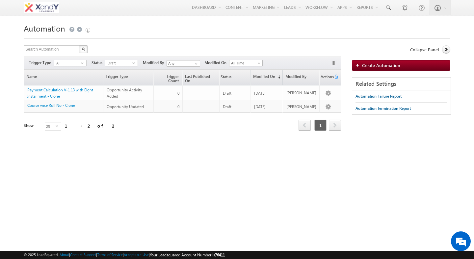
click at [136, 44] on form "Automation Create Automation Search Automation X 2 results found Actions Select…" at bounding box center [237, 92] width 427 height 143
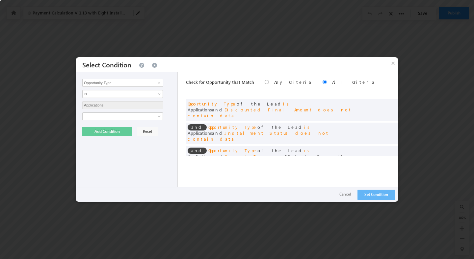
scroll to position [30, 0]
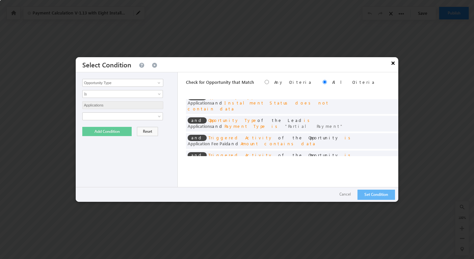
click at [394, 63] on button "×" at bounding box center [393, 63] width 11 height 12
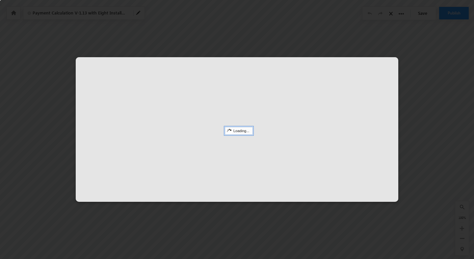
click at [253, 130] on div "Loading..." at bounding box center [239, 131] width 28 height 8
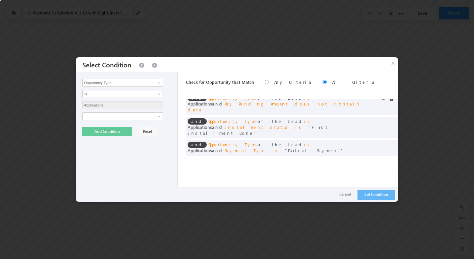
scroll to position [54, 0]
click at [392, 65] on button "×" at bounding box center [393, 63] width 11 height 12
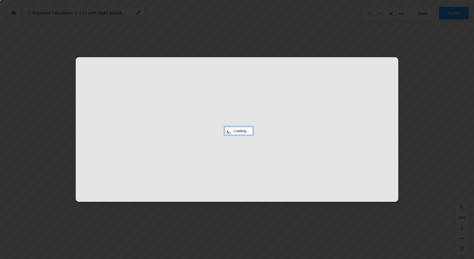
click at [200, 135] on div at bounding box center [237, 129] width 323 height 145
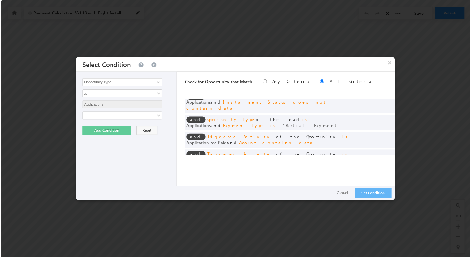
scroll to position [0, 0]
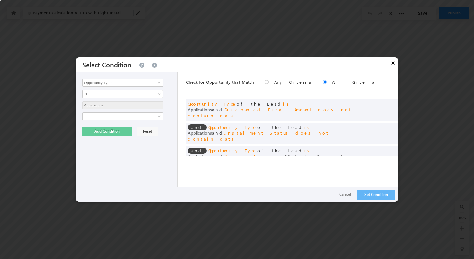
click at [394, 62] on button "×" at bounding box center [393, 63] width 11 height 12
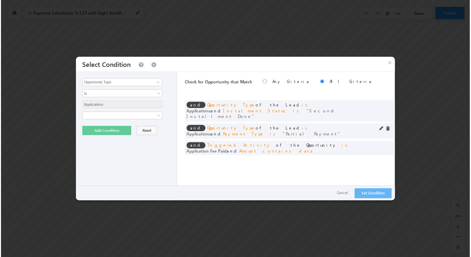
scroll to position [48, 0]
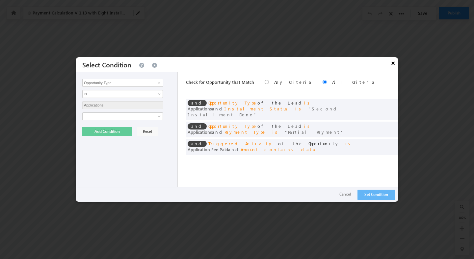
click at [392, 61] on button "×" at bounding box center [393, 63] width 11 height 12
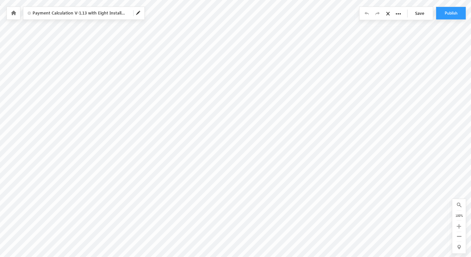
scroll to position [0, 0]
click at [122, 96] on input "Delete all cards below" at bounding box center [122, 97] width 4 height 4
click at [198, 96] on input "Delete all cards below" at bounding box center [200, 96] width 4 height 4
click at [245, 94] on input "Delete all cards below" at bounding box center [245, 95] width 4 height 4
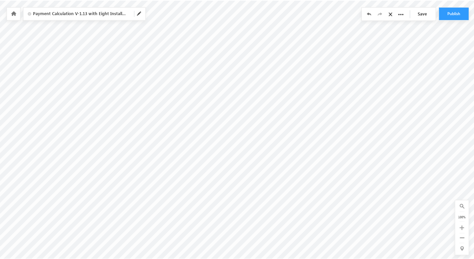
scroll to position [0, 78]
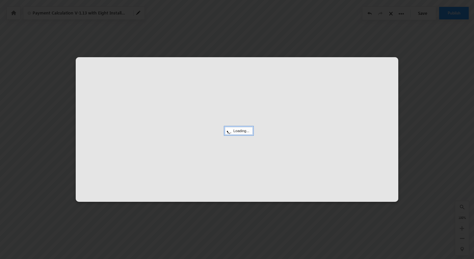
click at [279, 101] on div at bounding box center [237, 129] width 323 height 145
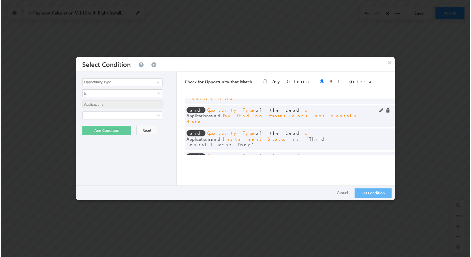
scroll to position [19, 0]
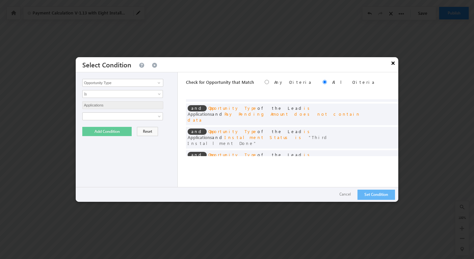
click at [392, 65] on button "×" at bounding box center [393, 63] width 11 height 12
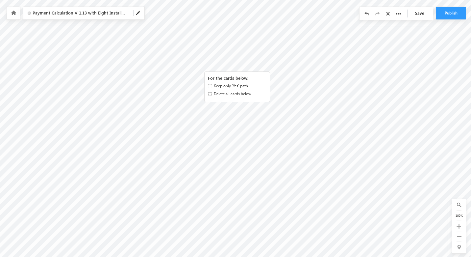
click at [210, 94] on input "Delete all cards below" at bounding box center [210, 94] width 4 height 4
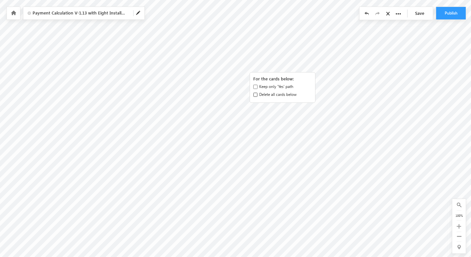
click at [256, 95] on input "Delete all cards below" at bounding box center [256, 95] width 4 height 4
click at [302, 95] on input "Delete all cards below" at bounding box center [301, 96] width 4 height 4
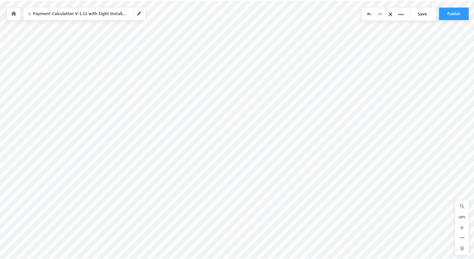
scroll to position [0, 220]
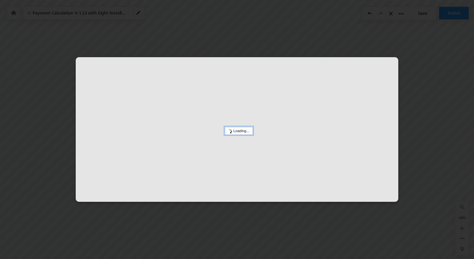
click at [261, 101] on div at bounding box center [237, 129] width 323 height 145
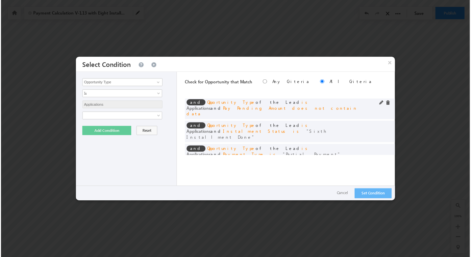
scroll to position [26, 0]
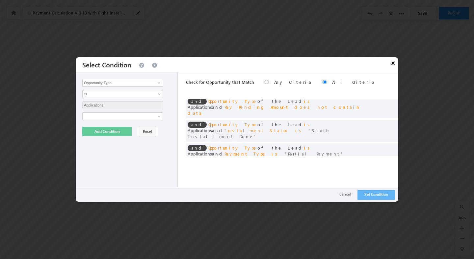
click at [392, 67] on button "×" at bounding box center [393, 63] width 11 height 12
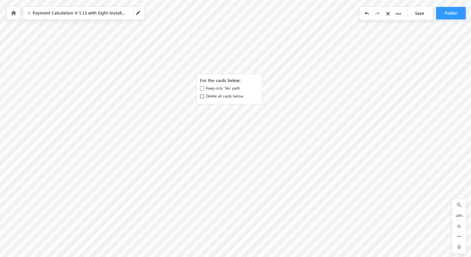
click at [203, 95] on input "Delete all cards below" at bounding box center [202, 96] width 4 height 4
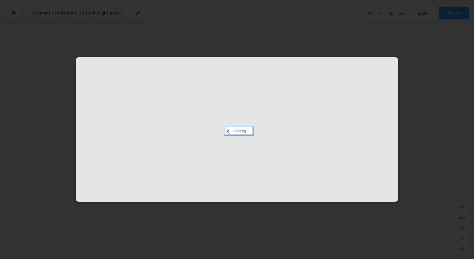
click at [316, 94] on div at bounding box center [237, 129] width 323 height 145
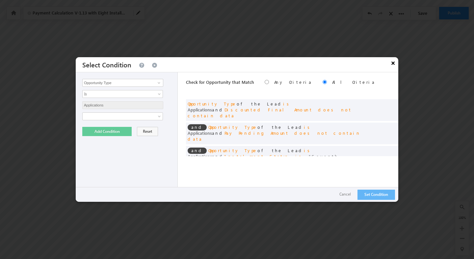
click at [391, 64] on button "×" at bounding box center [393, 63] width 11 height 12
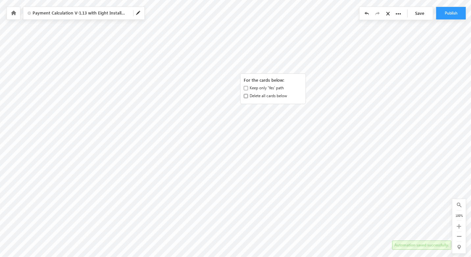
click at [245, 95] on input "Delete all cards below" at bounding box center [246, 96] width 4 height 4
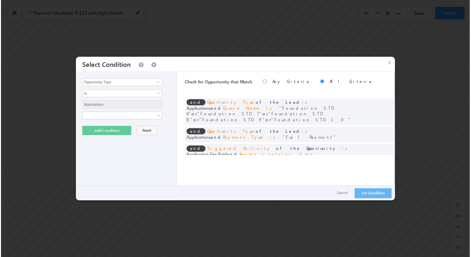
scroll to position [0, 0]
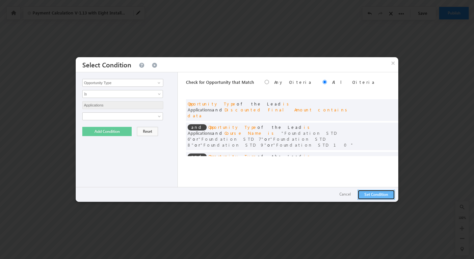
click at [372, 193] on button "Set Condition" at bounding box center [377, 195] width 38 height 10
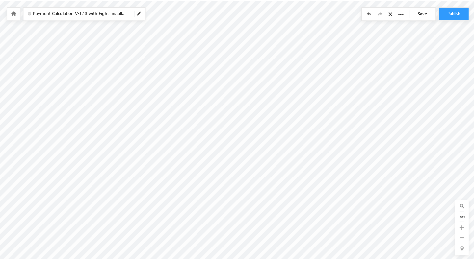
scroll to position [0, 410]
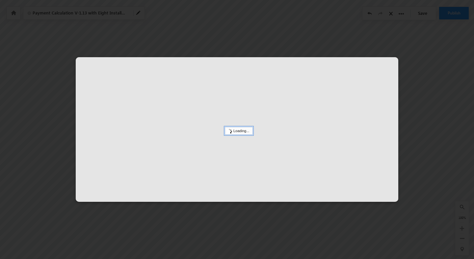
click at [268, 125] on div at bounding box center [237, 129] width 323 height 145
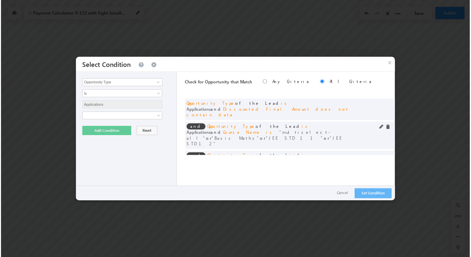
scroll to position [24, 0]
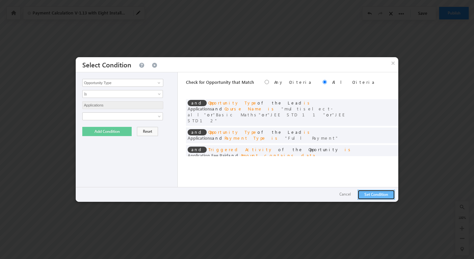
click at [369, 198] on button "Set Condition" at bounding box center [377, 195] width 38 height 10
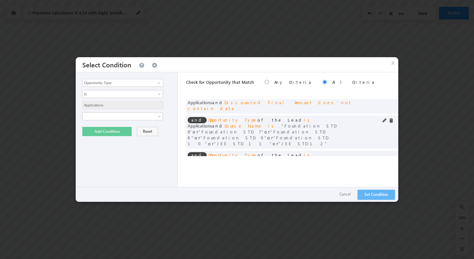
scroll to position [0, 0]
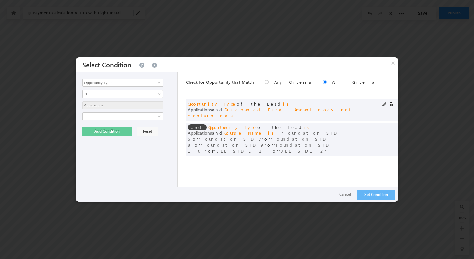
click at [285, 107] on span "Discounted Final Amount" at bounding box center [269, 110] width 88 height 6
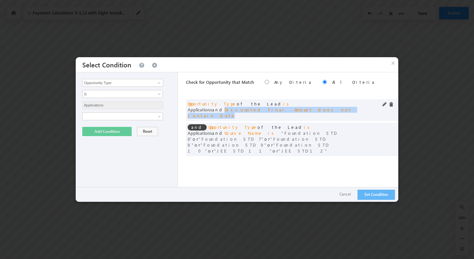
drag, startPoint x: 285, startPoint y: 104, endPoint x: 337, endPoint y: 108, distance: 52.2
click at [337, 109] on div "and Opportunity Type of the Lead is Applications and Discounted Final Amount do…" at bounding box center [276, 110] width 176 height 18
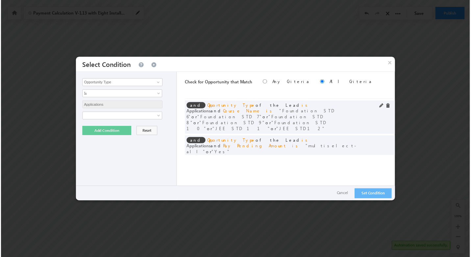
scroll to position [36, 0]
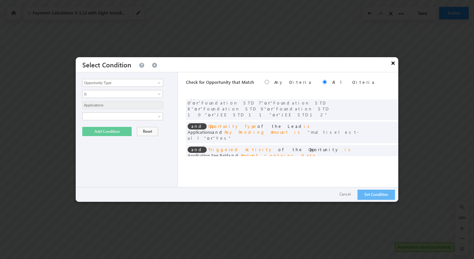
click at [391, 66] on button "×" at bounding box center [393, 63] width 11 height 12
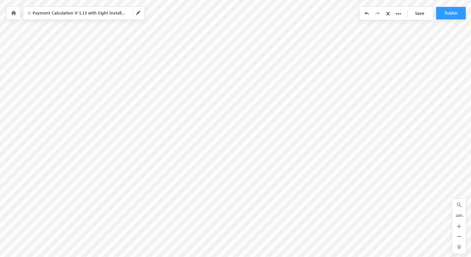
scroll to position [0, 514]
click at [264, 95] on input "Delete all cards below" at bounding box center [264, 96] width 4 height 4
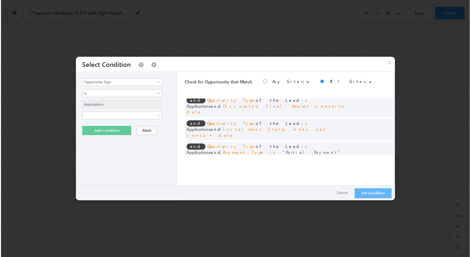
scroll to position [24, 0]
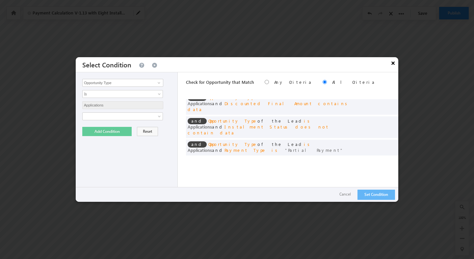
click at [391, 61] on button "×" at bounding box center [393, 63] width 11 height 12
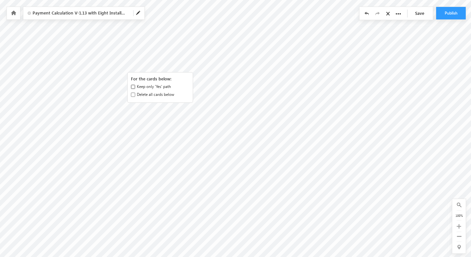
click at [133, 88] on input "Keep only 'Yes' path" at bounding box center [133, 87] width 4 height 4
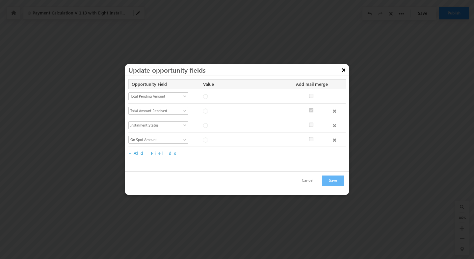
checkbox input "true"
click at [343, 71] on button "×" at bounding box center [343, 70] width 11 height 12
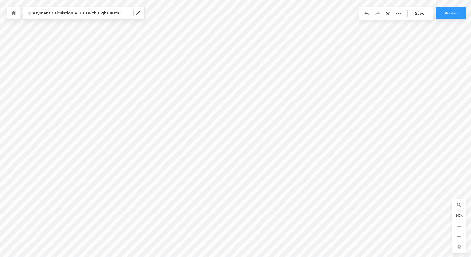
click at [367, 14] on icon at bounding box center [367, 13] width 5 height 5
click at [274, 96] on input "Delete all cards below" at bounding box center [273, 96] width 4 height 4
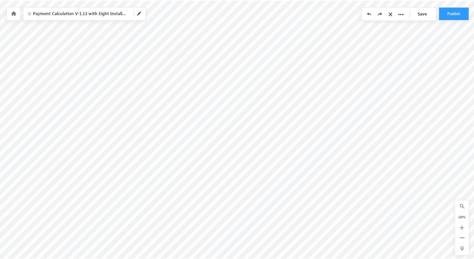
scroll to position [0, 696]
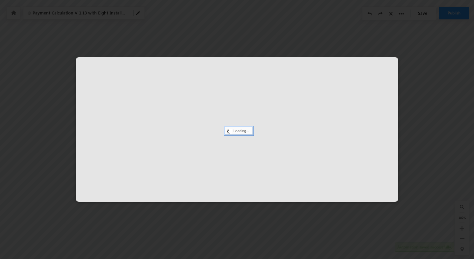
click at [230, 133] on div "Loading..." at bounding box center [239, 131] width 28 height 8
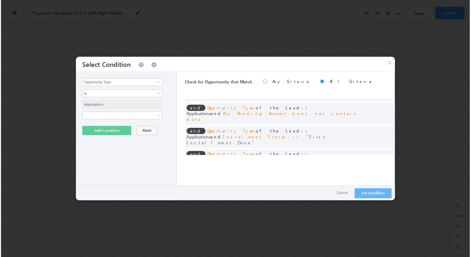
scroll to position [44, 0]
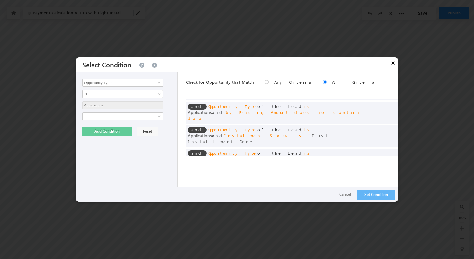
click at [394, 61] on button "×" at bounding box center [393, 63] width 11 height 12
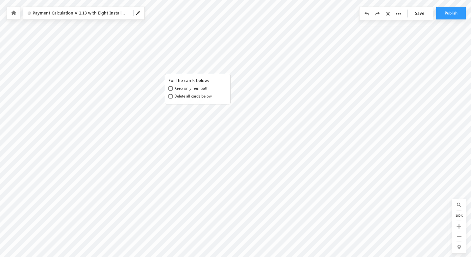
click at [172, 97] on input "Delete all cards below" at bounding box center [171, 96] width 4 height 4
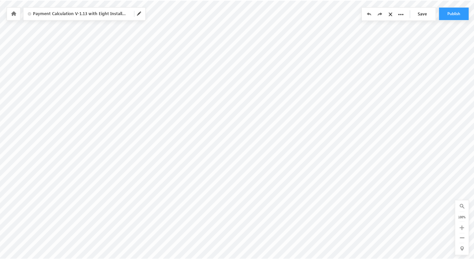
scroll to position [0, 788]
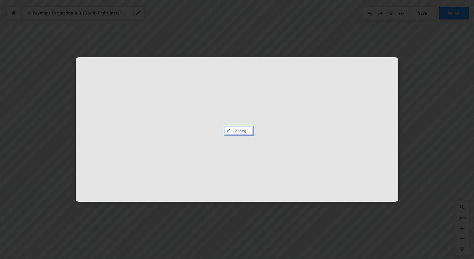
click at [182, 137] on div at bounding box center [237, 129] width 323 height 145
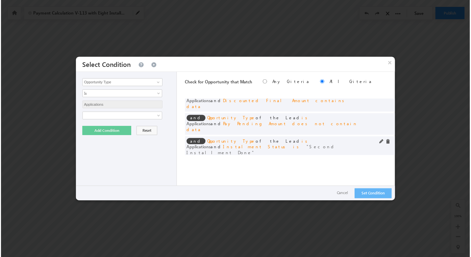
scroll to position [11, 0]
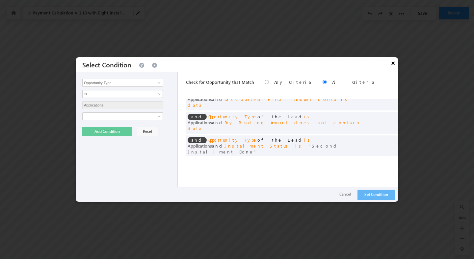
click at [391, 61] on button "×" at bounding box center [393, 63] width 11 height 12
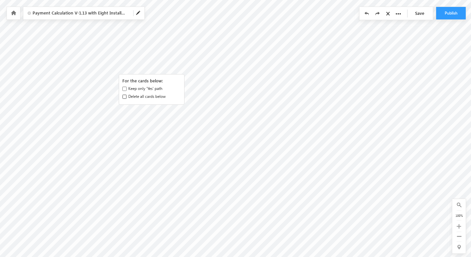
click at [123, 96] on input "Delete all cards below" at bounding box center [124, 96] width 4 height 4
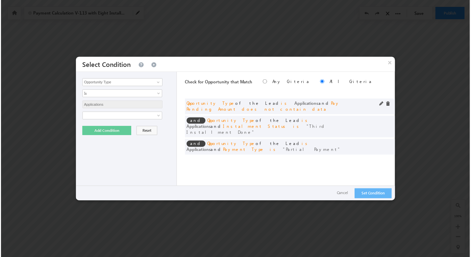
scroll to position [2, 0]
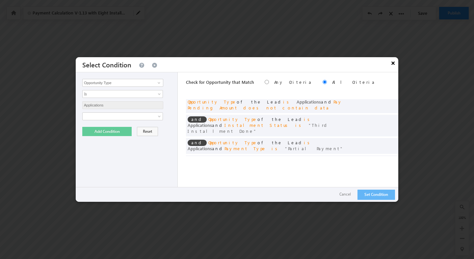
click at [394, 65] on button "×" at bounding box center [393, 63] width 11 height 12
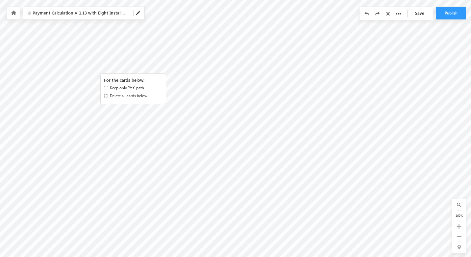
click at [106, 96] on input "Delete all cards below" at bounding box center [106, 96] width 4 height 4
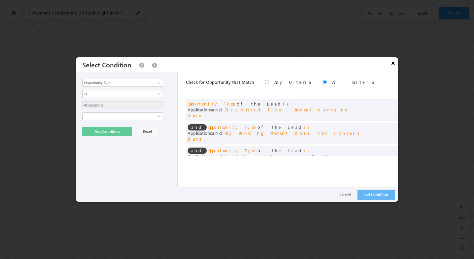
click at [392, 64] on button "×" at bounding box center [393, 63] width 11 height 12
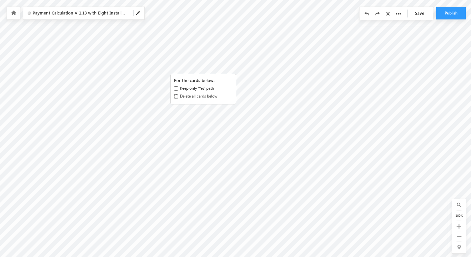
click at [176, 95] on input "Delete all cards below" at bounding box center [176, 96] width 4 height 4
click at [220, 97] on input "Delete all cards below" at bounding box center [221, 96] width 4 height 4
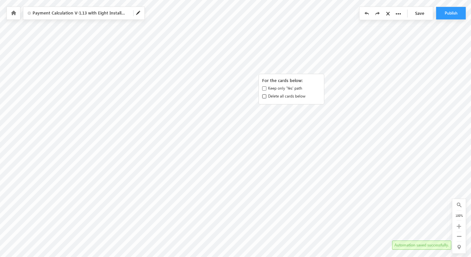
click at [263, 95] on input "Delete all cards below" at bounding box center [264, 96] width 4 height 4
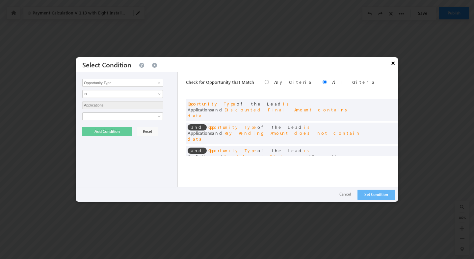
click at [391, 64] on button "×" at bounding box center [393, 63] width 11 height 12
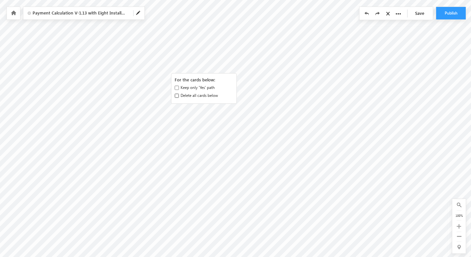
click at [176, 95] on input "Delete all cards below" at bounding box center [177, 96] width 4 height 4
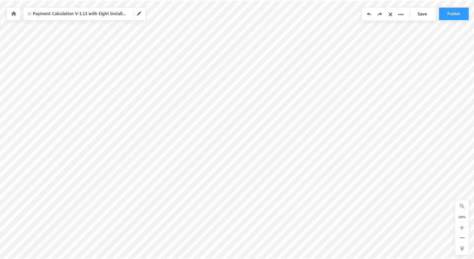
scroll to position [0, 1020]
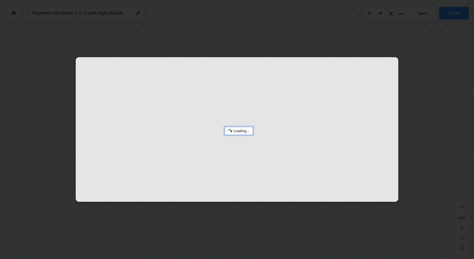
click at [194, 120] on div at bounding box center [237, 129] width 323 height 145
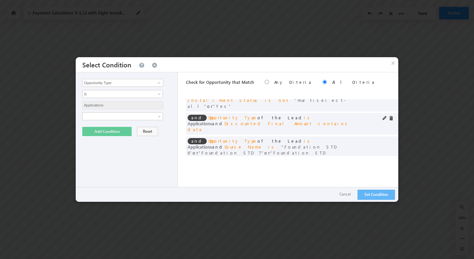
scroll to position [0, 0]
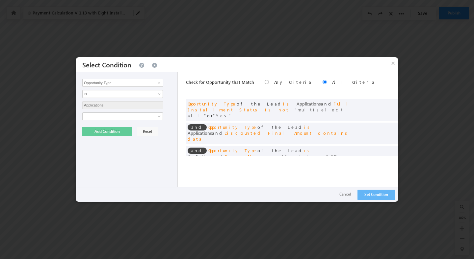
click at [189, 84] on span "Check for Opportunity that Match" at bounding box center [220, 82] width 68 height 6
drag, startPoint x: 189, startPoint y: 84, endPoint x: 223, endPoint y: 84, distance: 34.2
click at [223, 84] on span "Check for Opportunity that Match" at bounding box center [220, 82] width 68 height 6
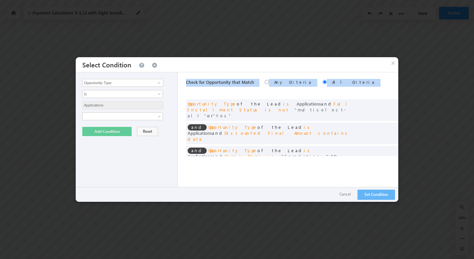
click at [223, 84] on span "Check for Opportunity that Match" at bounding box center [220, 82] width 68 height 6
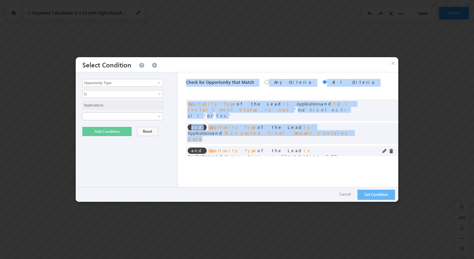
drag, startPoint x: 223, startPoint y: 84, endPoint x: 238, endPoint y: 139, distance: 56.6
click at [238, 139] on div "Check for Opportunity that Match Any Criteria All Criteria Note that the curren…" at bounding box center [292, 137] width 212 height 130
click at [237, 148] on div "and Opportunity Type of the Lead is Applications and Course Name is Foundation …" at bounding box center [276, 160] width 176 height 24
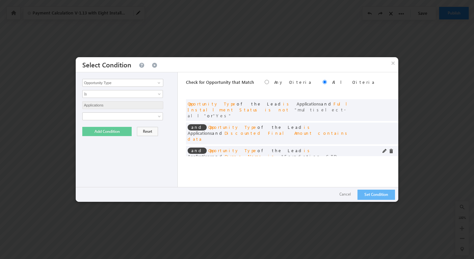
click at [237, 148] on div "and Opportunity Type of the Lead is Applications and Course Name is Foundation …" at bounding box center [276, 160] width 176 height 24
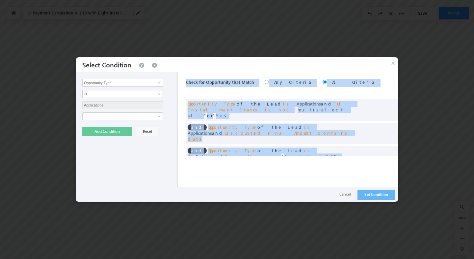
drag, startPoint x: 237, startPoint y: 148, endPoint x: 210, endPoint y: 86, distance: 68.0
click at [210, 86] on div "Check for Opportunity that Match Any Criteria All Criteria Note that the curren…" at bounding box center [292, 137] width 212 height 130
click at [198, 85] on div "Check for Opportunity that Match Any Criteria All Criteria Note that the curren…" at bounding box center [292, 82] width 212 height 21
drag, startPoint x: 198, startPoint y: 85, endPoint x: 228, endPoint y: 142, distance: 64.2
click at [228, 142] on div "Check for Opportunity that Match Any Criteria All Criteria Note that the curren…" at bounding box center [292, 137] width 212 height 130
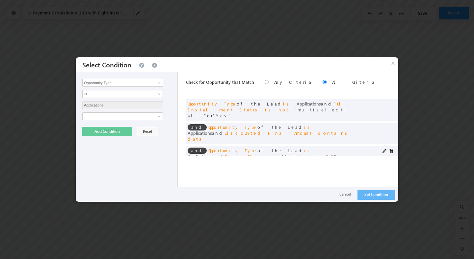
click at [228, 148] on div "and Opportunity Type of the Lead is Applications and Course Name is Foundation …" at bounding box center [276, 160] width 176 height 24
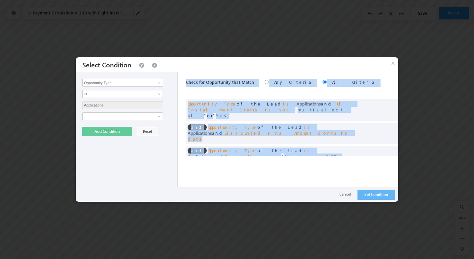
drag, startPoint x: 228, startPoint y: 148, endPoint x: 195, endPoint y: 83, distance: 73.2
click at [195, 83] on div "Check for Opportunity that Match Any Criteria All Criteria Note that the curren…" at bounding box center [292, 137] width 212 height 130
click at [195, 83] on span "Check for Opportunity that Match" at bounding box center [220, 82] width 68 height 6
drag, startPoint x: 195, startPoint y: 83, endPoint x: 217, endPoint y: 145, distance: 65.7
click at [217, 145] on div "Check for Opportunity that Match Any Criteria All Criteria Note that the curren…" at bounding box center [292, 137] width 212 height 130
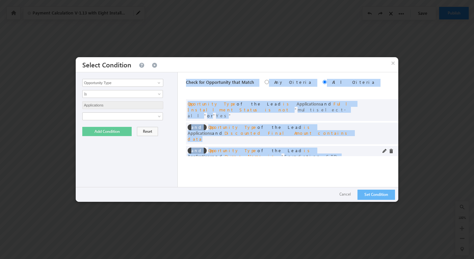
click at [217, 160] on span "Foundation STD 7" at bounding box center [232, 163] width 66 height 6
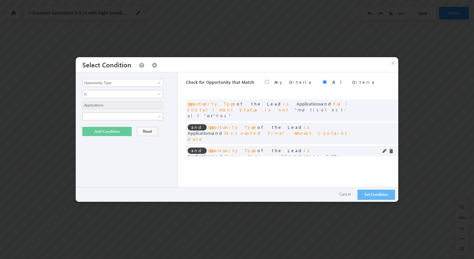
click at [217, 160] on span "Foundation STD 7" at bounding box center [232, 163] width 66 height 6
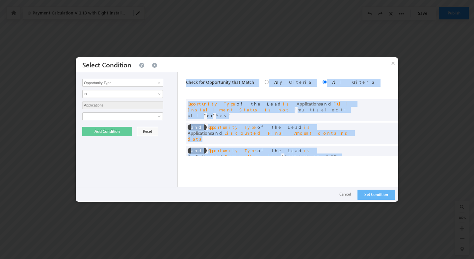
drag, startPoint x: 217, startPoint y: 145, endPoint x: 195, endPoint y: 85, distance: 63.9
click at [195, 85] on div "Check for Opportunity that Match Any Criteria All Criteria Note that the curren…" at bounding box center [292, 137] width 212 height 130
click at [195, 84] on span "Check for Opportunity that Match" at bounding box center [220, 82] width 68 height 6
drag, startPoint x: 195, startPoint y: 84, endPoint x: 222, endPoint y: 146, distance: 67.5
click at [222, 145] on div "Check for Opportunity that Match Any Criteria All Criteria Note that the curren…" at bounding box center [292, 137] width 212 height 130
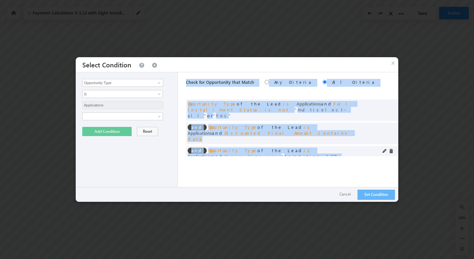
click at [222, 160] on span "Foundation STD 7" at bounding box center [232, 163] width 66 height 6
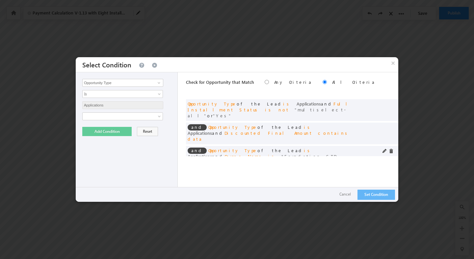
click at [222, 160] on span "Foundation STD 7" at bounding box center [232, 163] width 66 height 6
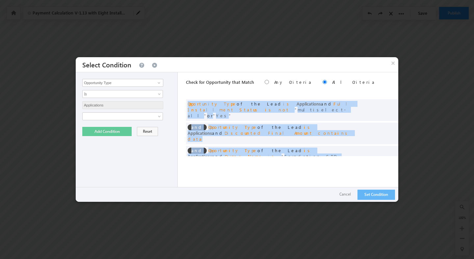
drag, startPoint x: 222, startPoint y: 146, endPoint x: 204, endPoint y: 94, distance: 54.8
click at [204, 94] on div "Check for Opportunity that Match Any Criteria All Criteria Note that the curren…" at bounding box center [292, 137] width 212 height 130
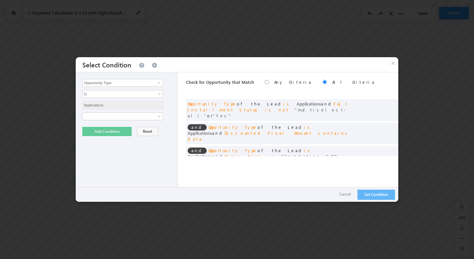
click at [198, 84] on span "Check for Opportunity that Match" at bounding box center [220, 82] width 68 height 6
drag, startPoint x: 198, startPoint y: 84, endPoint x: 222, endPoint y: 89, distance: 23.9
click at [222, 89] on div "Check for Opportunity that Match Any Criteria All Criteria Note that the curren…" at bounding box center [292, 82] width 212 height 21
click at [217, 86] on div "Check for Opportunity that Match Any Criteria All Criteria Note that the curren…" at bounding box center [292, 82] width 212 height 21
drag, startPoint x: 217, startPoint y: 86, endPoint x: 239, endPoint y: 85, distance: 22.7
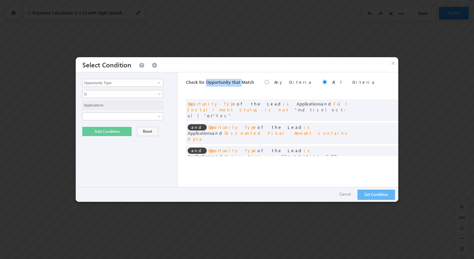
click at [239, 85] on div "Check for Opportunity that Match Any Criteria All Criteria Note that the curren…" at bounding box center [292, 82] width 212 height 21
click at [194, 85] on span "Check for Opportunity that Match" at bounding box center [220, 82] width 68 height 6
drag, startPoint x: 194, startPoint y: 85, endPoint x: 247, endPoint y: 85, distance: 53.0
click at [247, 85] on span "Check for Opportunity that Match" at bounding box center [220, 82] width 68 height 6
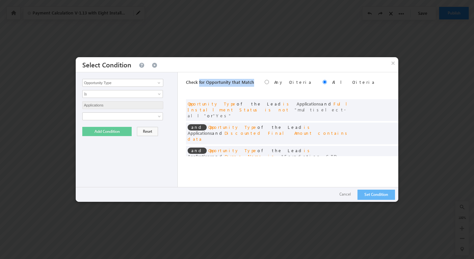
drag, startPoint x: 247, startPoint y: 85, endPoint x: 201, endPoint y: 86, distance: 45.4
click at [201, 86] on div "Check for Opportunity that Match Any Criteria All Criteria Note that the curren…" at bounding box center [292, 82] width 212 height 21
click at [206, 83] on span "Check for Opportunity that Match" at bounding box center [220, 82] width 68 height 6
drag, startPoint x: 206, startPoint y: 83, endPoint x: 232, endPoint y: 83, distance: 26.0
click at [232, 83] on span "Check for Opportunity that Match" at bounding box center [220, 82] width 68 height 6
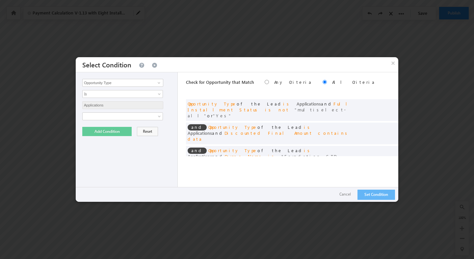
click at [240, 83] on span "Check for Opportunity that Match" at bounding box center [220, 82] width 68 height 6
click at [393, 64] on button "×" at bounding box center [393, 63] width 11 height 12
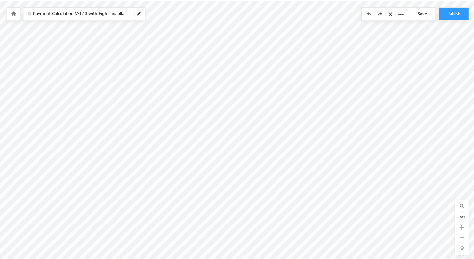
scroll to position [0, 1023]
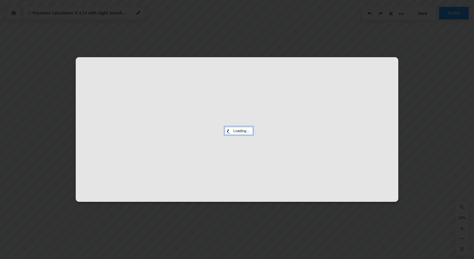
click at [270, 134] on div at bounding box center [237, 129] width 323 height 145
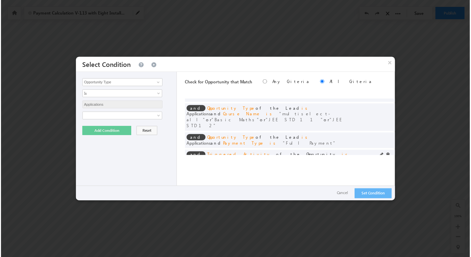
scroll to position [0, 0]
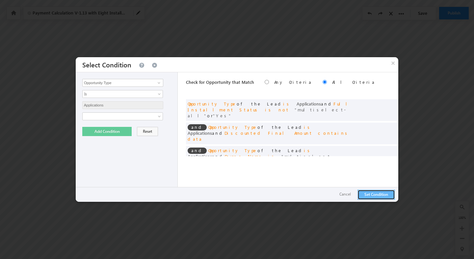
click at [367, 194] on button "Set Condition" at bounding box center [377, 195] width 38 height 10
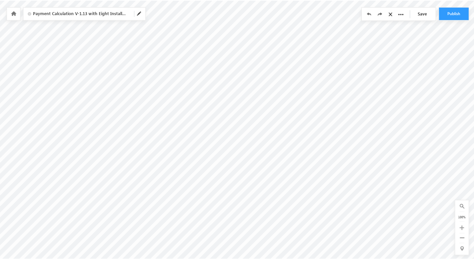
scroll to position [0, 1018]
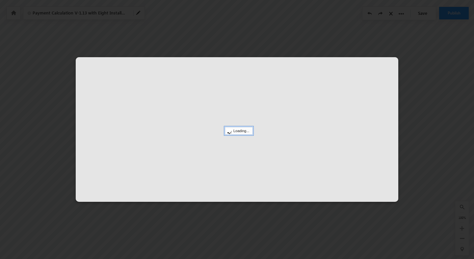
click at [265, 134] on div at bounding box center [237, 129] width 323 height 145
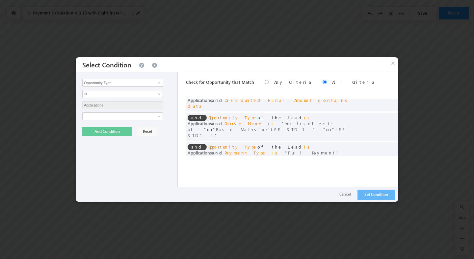
scroll to position [42, 0]
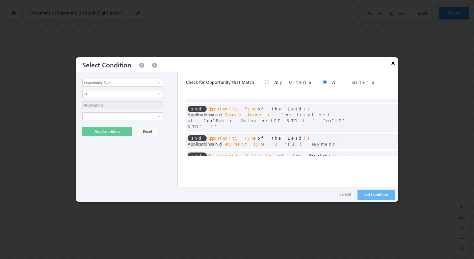
click at [394, 66] on button "×" at bounding box center [393, 63] width 11 height 12
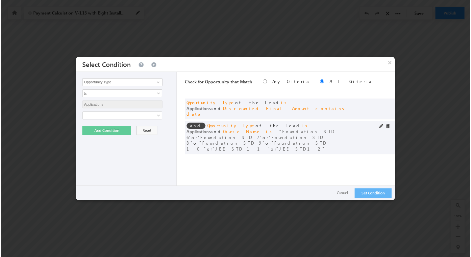
scroll to position [0, 0]
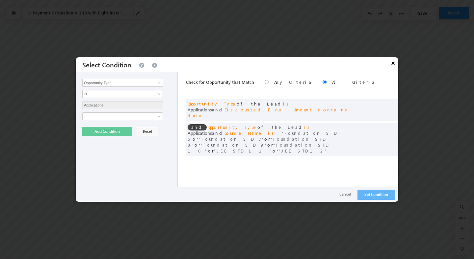
click at [391, 66] on button "×" at bounding box center [393, 63] width 11 height 12
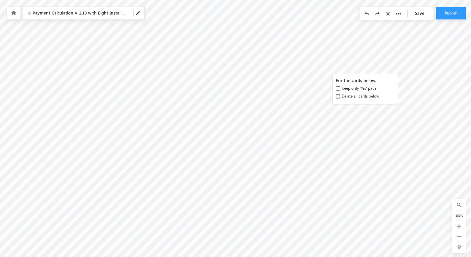
click at [338, 95] on input "Delete all cards below" at bounding box center [338, 96] width 4 height 4
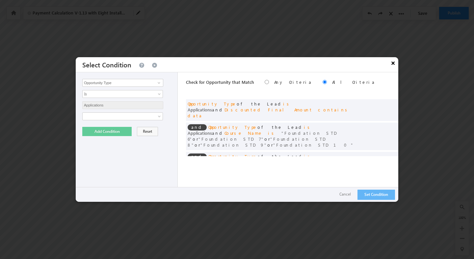
click at [393, 65] on button "×" at bounding box center [393, 63] width 11 height 12
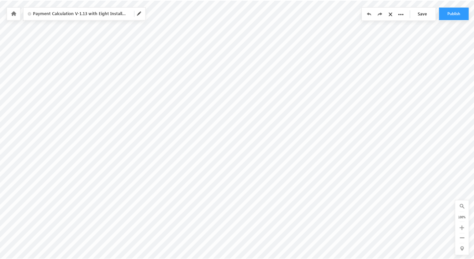
scroll to position [0, 875]
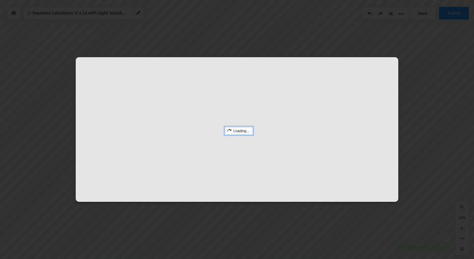
click at [284, 116] on div at bounding box center [237, 129] width 323 height 145
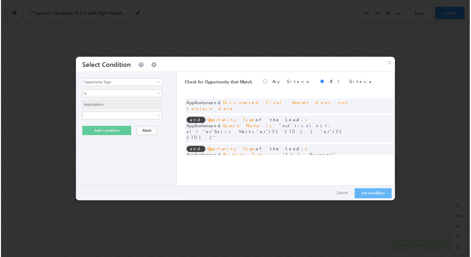
scroll to position [8, 0]
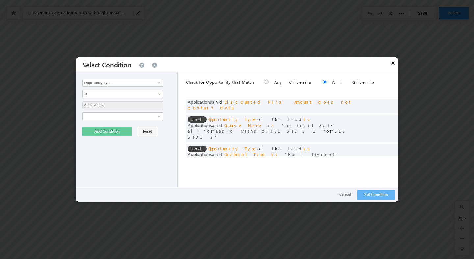
click at [390, 66] on button "×" at bounding box center [393, 63] width 11 height 12
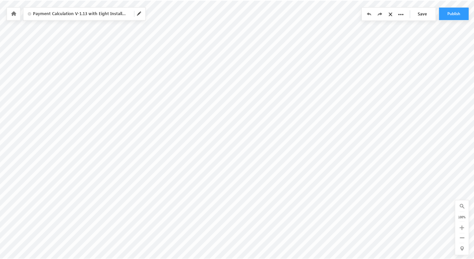
scroll to position [0, 970]
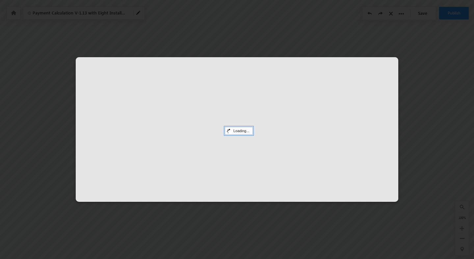
click at [279, 112] on div at bounding box center [237, 129] width 323 height 145
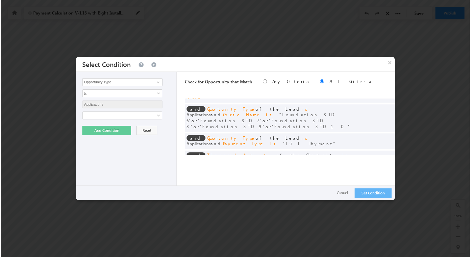
scroll to position [48, 0]
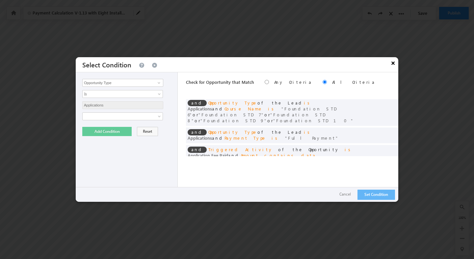
click at [393, 65] on button "×" at bounding box center [393, 63] width 11 height 12
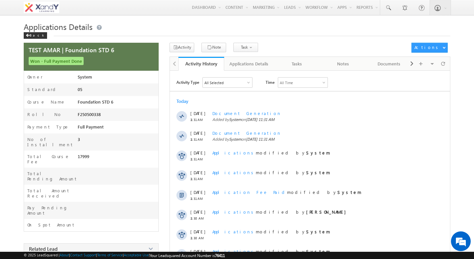
click at [166, 113] on div "TEST AMAR | Foundation STD 6 Won - Full Payment Done 05" at bounding box center [237, 216] width 427 height 347
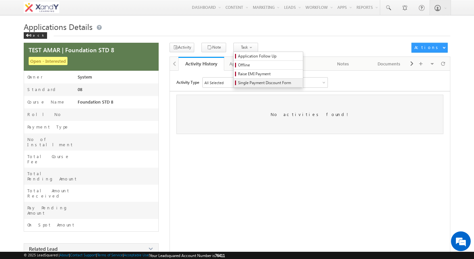
click at [241, 81] on span "Single Payment Discount Form" at bounding box center [269, 83] width 63 height 6
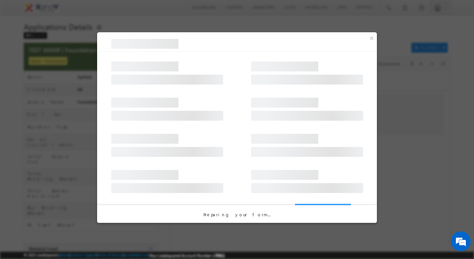
click at [229, 136] on div at bounding box center [237, 142] width 280 height 36
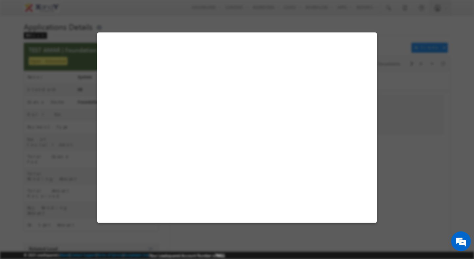
select select "08"
select select "Foundation STD 8"
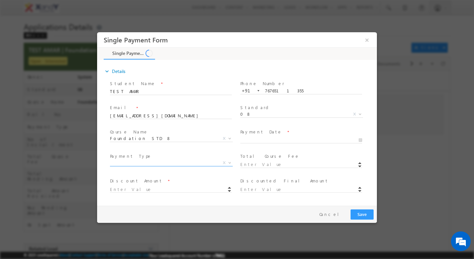
click at [175, 165] on span "X" at bounding box center [171, 163] width 123 height 7
click at [252, 140] on input "[DATE] 11:54 AM" at bounding box center [301, 140] width 122 height 7
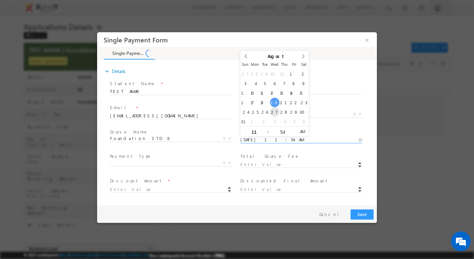
type input "[DATE] 11:54 AM"
select select "Full Payment"
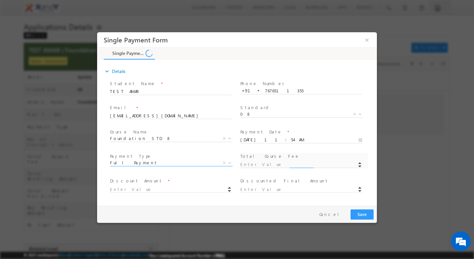
click at [201, 165] on span "Full Payment Partial Payment Full Payment X" at bounding box center [174, 164] width 128 height 8
type input "21999"
click at [187, 189] on input at bounding box center [171, 190] width 122 height 7
type input "5000.00"
type input "16999"
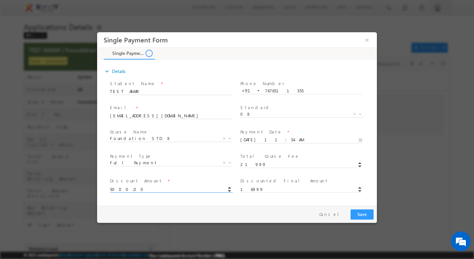
click at [112, 189] on input "5000.00" at bounding box center [171, 190] width 122 height 7
type input "10000.00"
type input "11999"
click at [164, 167] on span "Full Payment Partial Payment Full Payment X" at bounding box center [174, 164] width 128 height 8
click at [359, 212] on button "Save" at bounding box center [362, 215] width 23 height 10
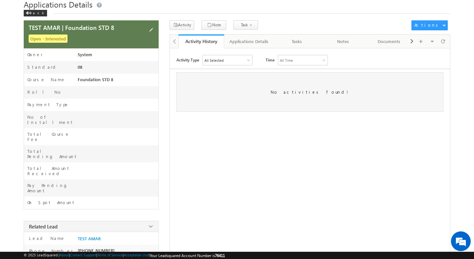
scroll to position [71, 0]
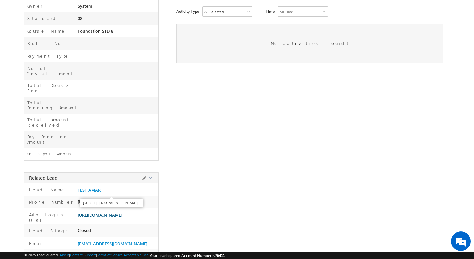
click at [104, 213] on span "[URL][DOMAIN_NAME]" at bounding box center [100, 215] width 45 height 5
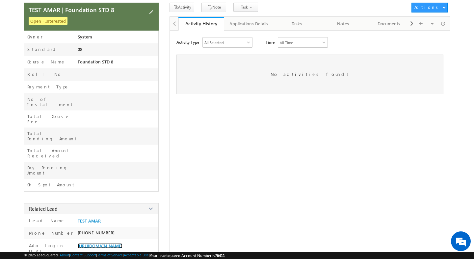
scroll to position [0, 0]
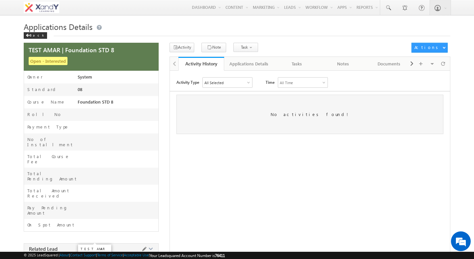
click at [90, 259] on span "TEST AMAR" at bounding box center [89, 261] width 23 height 5
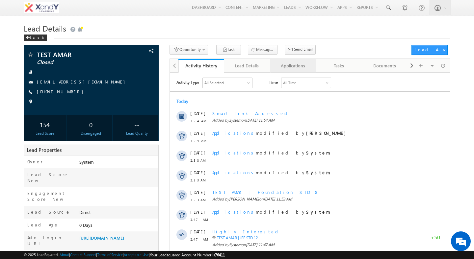
click at [284, 67] on div "Applications" at bounding box center [293, 66] width 35 height 8
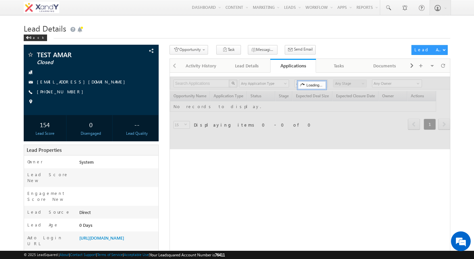
click at [312, 52] on div "Opportunity 1. Lead Follow Up Create Application Task Messaging - WhatsApp Send…" at bounding box center [289, 51] width 239 height 12
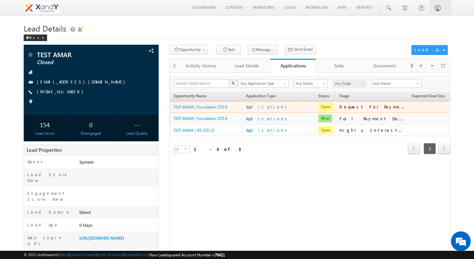
click at [347, 112] on td "Request For Payment" at bounding box center [372, 107] width 72 height 12
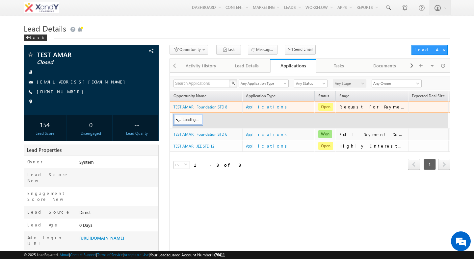
click at [345, 110] on div "Request For Payment" at bounding box center [372, 107] width 66 height 6
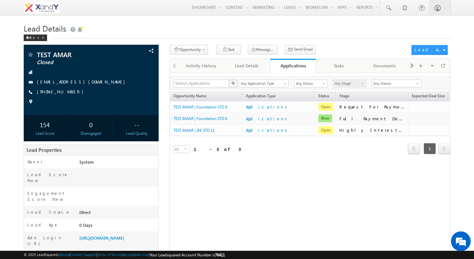
drag, startPoint x: 320, startPoint y: 37, endPoint x: 171, endPoint y: 2, distance: 152.9
click at [0, 0] on div "Menu [PERSON_NAME] swatz [DOMAIN_NAME] ua+3@ gmail .com X&Y learn" at bounding box center [237, 7] width 474 height 15
drag, startPoint x: 312, startPoint y: 34, endPoint x: 132, endPoint y: 1, distance: 183.1
click at [0, 0] on div "Menu [PERSON_NAME] swatz [DOMAIN_NAME] ua+3@ gmail .com X&Y learn" at bounding box center [237, 7] width 474 height 15
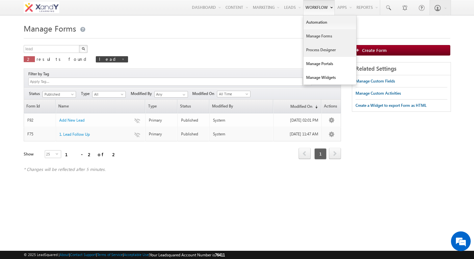
click at [318, 48] on link "Process Designer" at bounding box center [330, 50] width 53 height 14
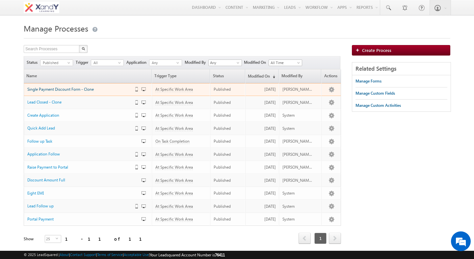
click at [65, 90] on span "Single Payment Discount Form - Clone" at bounding box center [60, 89] width 67 height 5
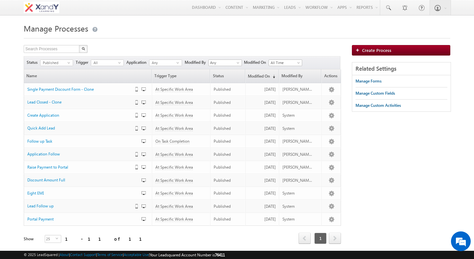
click at [175, 45] on div "Search Processes X 11 results found" at bounding box center [182, 50] width 317 height 10
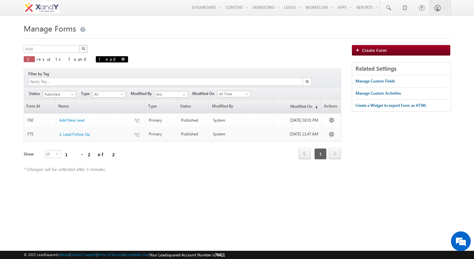
click at [121, 61] on span at bounding box center [122, 59] width 3 height 3
type input "Search Forms"
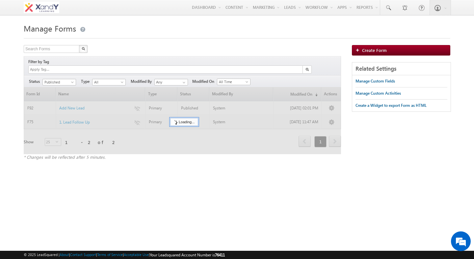
click at [108, 51] on div "Search Forms X 2 results found" at bounding box center [182, 50] width 317 height 10
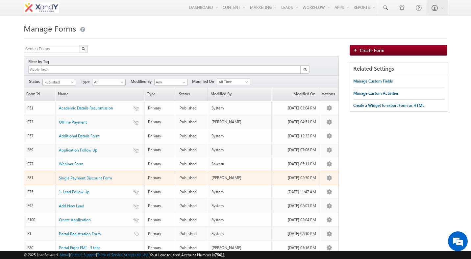
click at [146, 173] on td "Primary" at bounding box center [161, 178] width 32 height 14
drag, startPoint x: 146, startPoint y: 173, endPoint x: 160, endPoint y: 172, distance: 14.5
click at [160, 172] on td "Primary" at bounding box center [161, 178] width 32 height 14
click at [160, 175] on div "Primary" at bounding box center [160, 178] width 25 height 6
drag, startPoint x: 160, startPoint y: 172, endPoint x: 179, endPoint y: 172, distance: 19.1
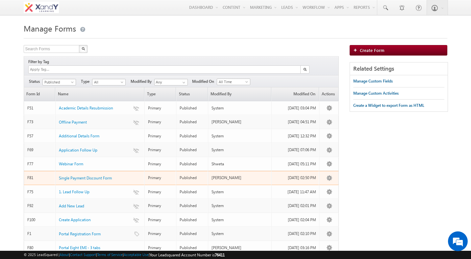
click at [179, 172] on tr "F81 Single Payment Discount Form Primary Published [PERSON_NAME] [DATE] 02:50 P…" at bounding box center [181, 178] width 315 height 14
click at [180, 175] on div "Published" at bounding box center [192, 178] width 25 height 6
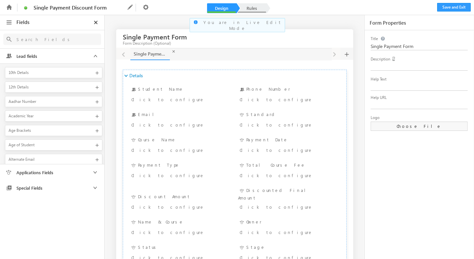
click at [249, 10] on link "Rules" at bounding box center [251, 8] width 29 height 10
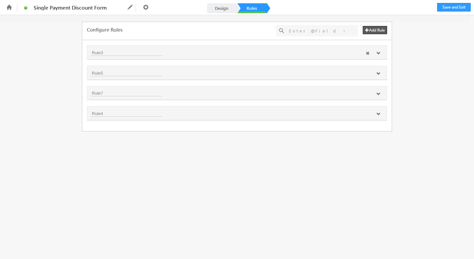
click at [379, 54] on icon at bounding box center [378, 53] width 4 height 4
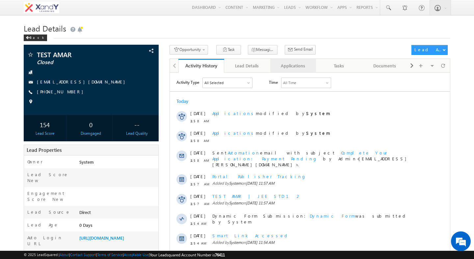
click at [282, 65] on div "Applications" at bounding box center [293, 66] width 35 height 8
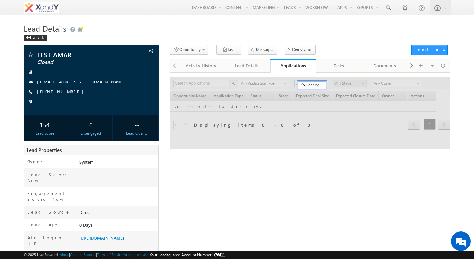
click at [323, 48] on div "Opportunity 1. Lead Follow Up Create Application Task Lead Follow Up Task Appli…" at bounding box center [289, 51] width 239 height 12
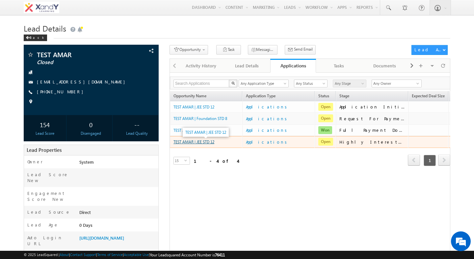
click at [213, 144] on link "TEST AMAR | JEE STD 12" at bounding box center [194, 142] width 41 height 5
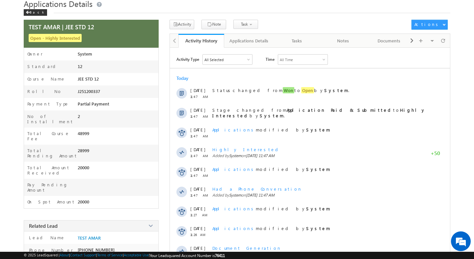
scroll to position [23, 0]
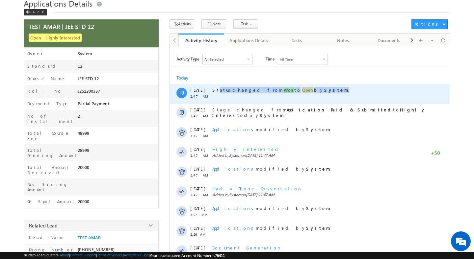
drag, startPoint x: 216, startPoint y: 92, endPoint x: 300, endPoint y: 98, distance: 83.9
click at [300, 98] on div "Status changed from Won to Open by System ." at bounding box center [321, 94] width 219 height 20
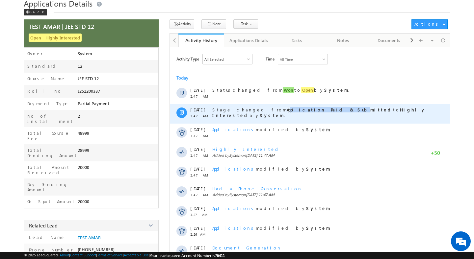
drag, startPoint x: 257, startPoint y: 111, endPoint x: 296, endPoint y: 111, distance: 39.2
click at [296, 111] on strong "Application Paid & Submitted" at bounding box center [340, 110] width 106 height 6
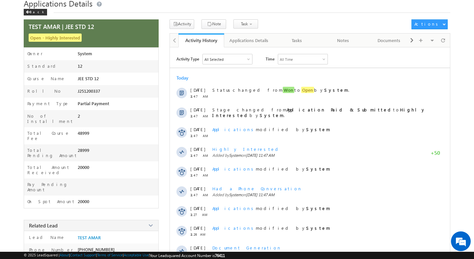
click at [249, 62] on div "All Selected" at bounding box center [227, 59] width 49 height 10
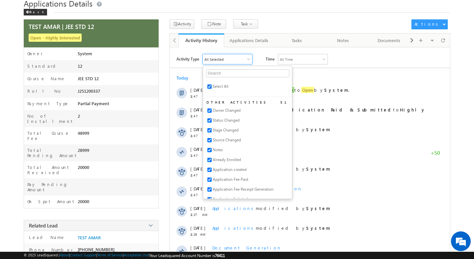
click at [211, 87] on input "checkbox" at bounding box center [209, 87] width 4 height 4
checkbox input "false"
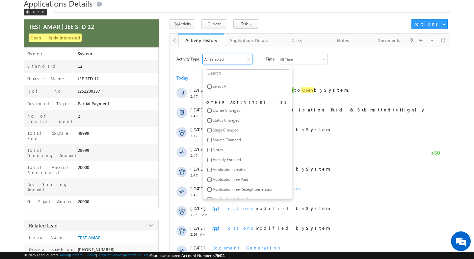
checkbox input "false"
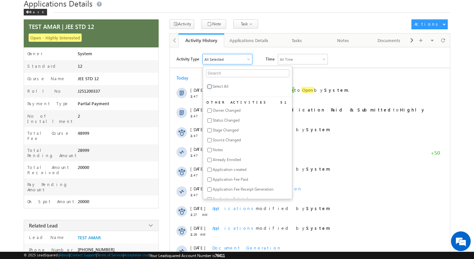
checkbox input "false"
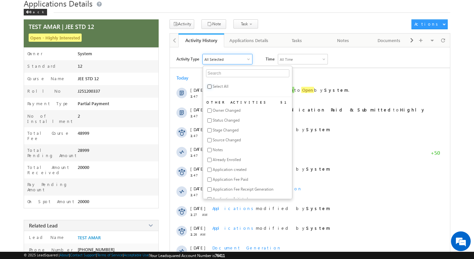
checkbox input "false"
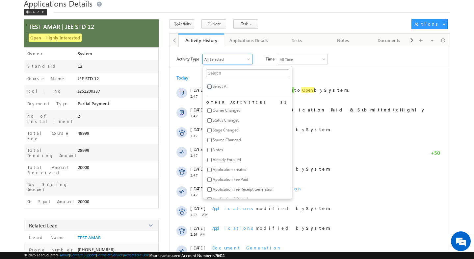
checkbox input "false"
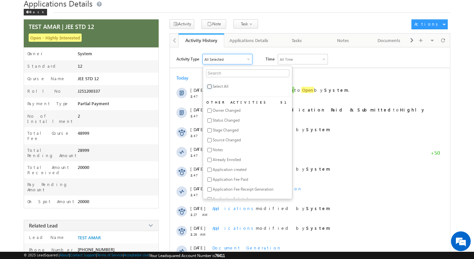
checkbox input "false"
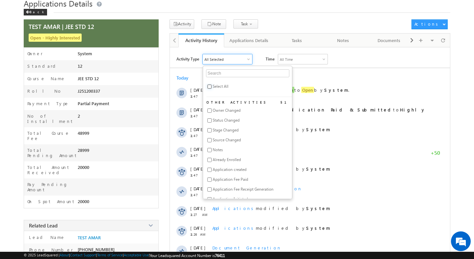
checkbox input "false"
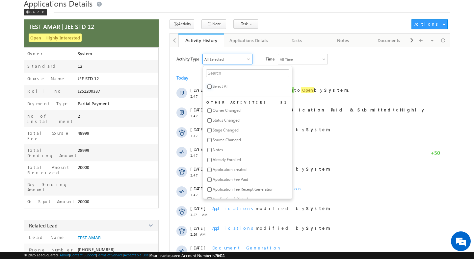
checkbox input "false"
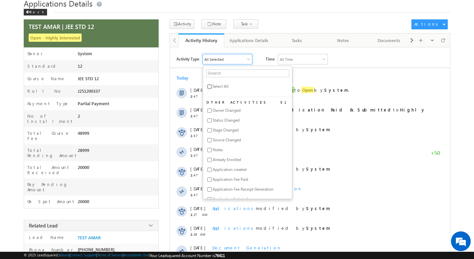
checkbox input "false"
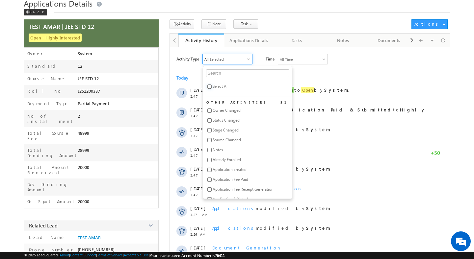
checkbox input "false"
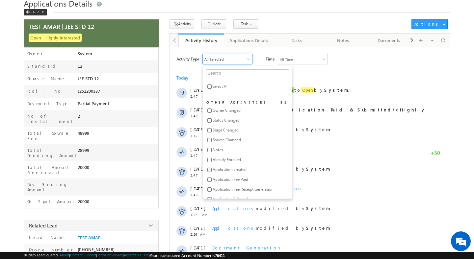
checkbox input "false"
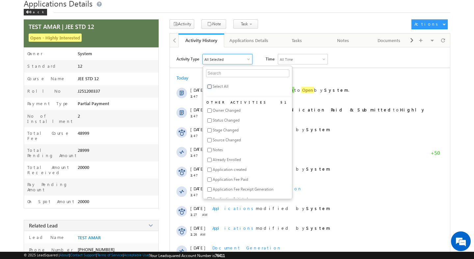
checkbox input "false"
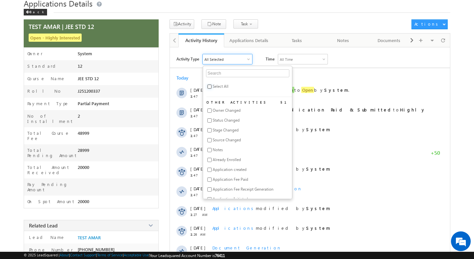
checkbox input "false"
click at [216, 75] on input "text" at bounding box center [247, 73] width 83 height 8
type input "pay"
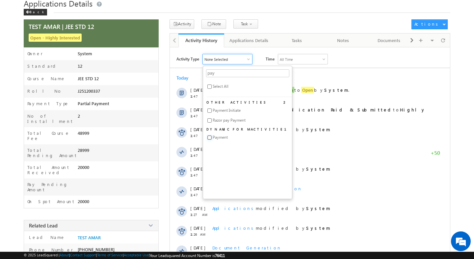
click at [212, 140] on input "checkbox" at bounding box center [209, 138] width 4 height 4
checkbox input "true"
click at [343, 66] on div "Activity Type Payment pay Select All Other Activities 2 Payment Initiate Razor …" at bounding box center [310, 177] width 280 height 246
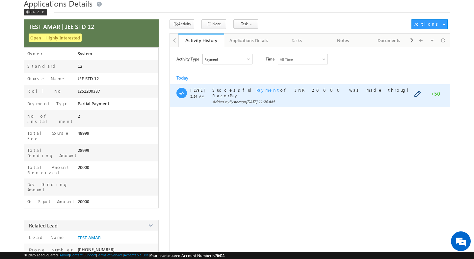
click at [256, 90] on span "Payment" at bounding box center [268, 90] width 24 height 6
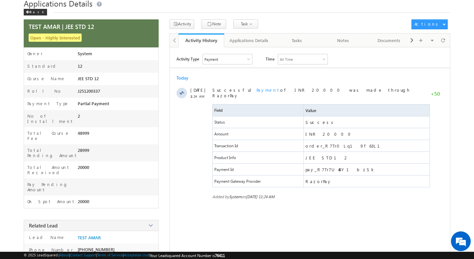
click at [249, 60] on div at bounding box center [248, 59] width 3 height 3
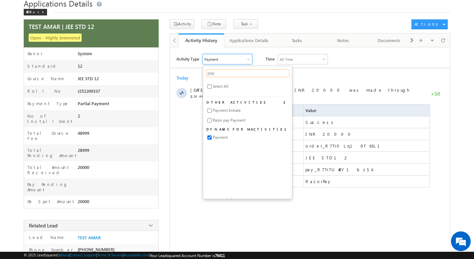
click at [223, 76] on input "pay" at bounding box center [247, 73] width 83 height 8
type input "p"
click at [209, 88] on input "checkbox" at bounding box center [209, 87] width 4 height 4
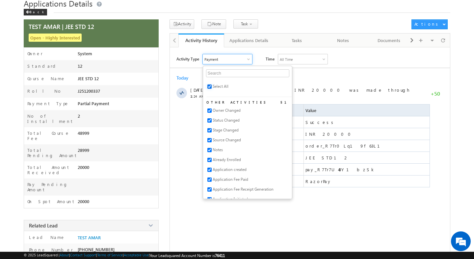
checkbox input "true"
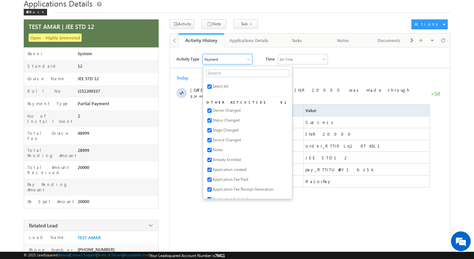
checkbox input "true"
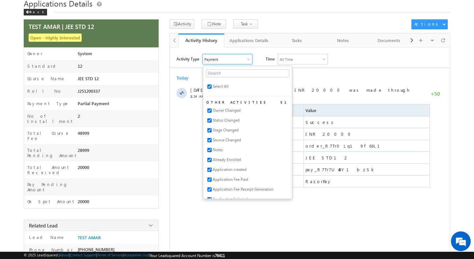
checkbox input "true"
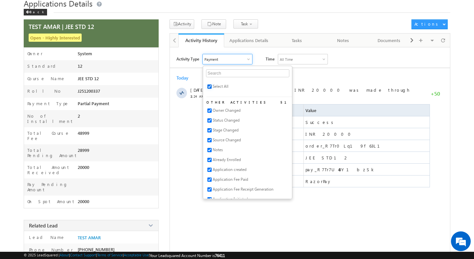
checkbox input "true"
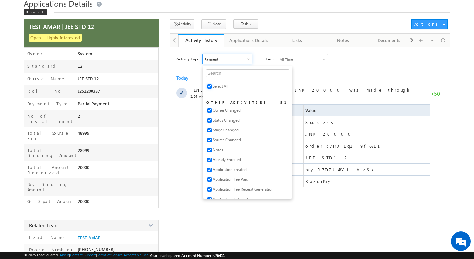
checkbox input "true"
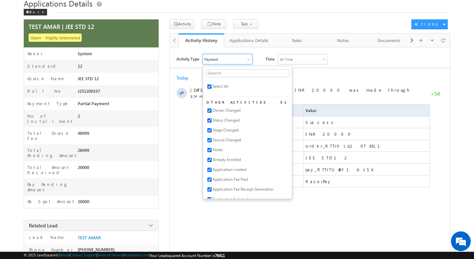
checkbox input "true"
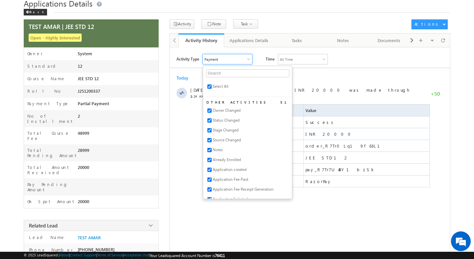
checkbox input "true"
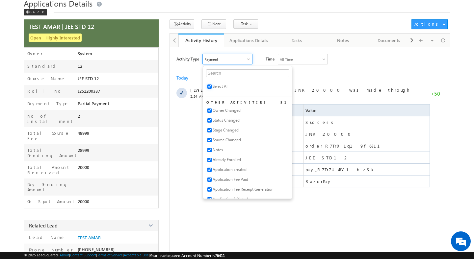
checkbox input "true"
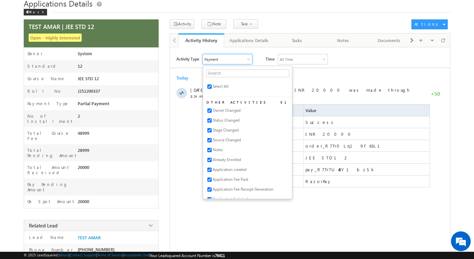
checkbox input "true"
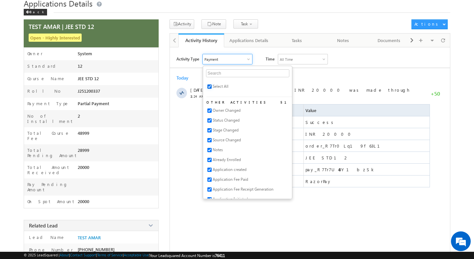
checkbox input "true"
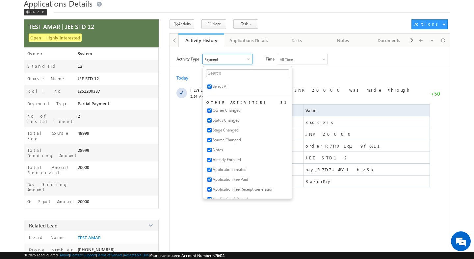
checkbox input "true"
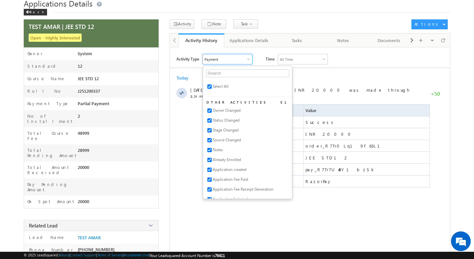
checkbox input "true"
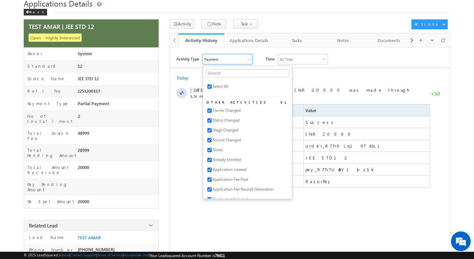
checkbox input "true"
click at [184, 82] on div "[DATE] [DATE] 11:24 AM Successful Payment of INR 20000 was made through RazorPa…" at bounding box center [310, 136] width 280 height 131
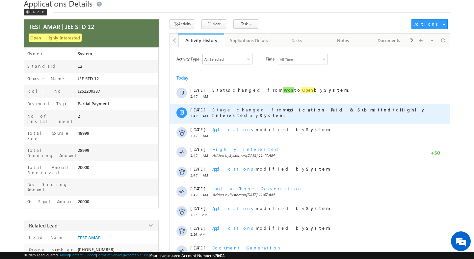
click at [287, 111] on strong "Application Paid & Submitted" at bounding box center [340, 110] width 106 height 6
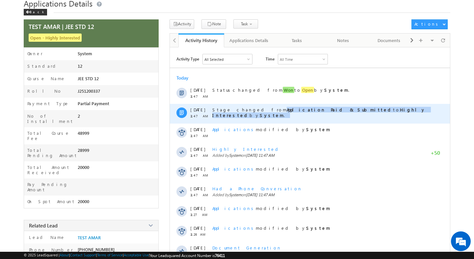
drag, startPoint x: 254, startPoint y: 111, endPoint x: 321, endPoint y: 114, distance: 66.9
click at [321, 114] on div "Stage changed from Application Paid & Submitted to Highly Interested by System ." at bounding box center [321, 114] width 219 height 20
click at [322, 114] on div "Stage changed from Application Paid & Submitted to Highly Interested by System ." at bounding box center [321, 114] width 219 height 20
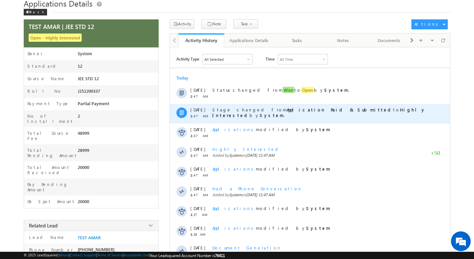
click at [322, 114] on div "Stage changed from Application Paid & Submitted to Highly Interested by System ." at bounding box center [321, 114] width 219 height 20
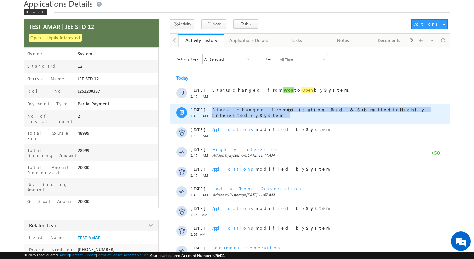
click at [322, 114] on div "Stage changed from Application Paid & Submitted to Highly Interested by System ." at bounding box center [321, 114] width 219 height 20
click at [314, 113] on strong "Highly Interested" at bounding box center [318, 112] width 213 height 11
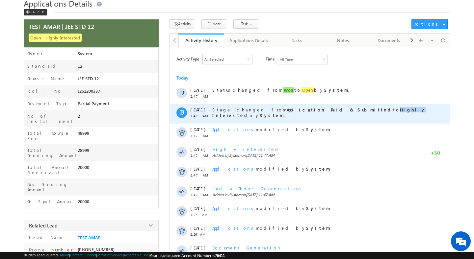
drag, startPoint x: 314, startPoint y: 113, endPoint x: 322, endPoint y: 113, distance: 7.6
click at [322, 113] on strong "Highly Interested" at bounding box center [318, 112] width 213 height 11
click at [325, 113] on strong "Highly Interested" at bounding box center [318, 112] width 213 height 11
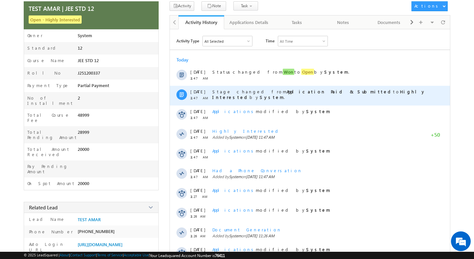
scroll to position [3, 0]
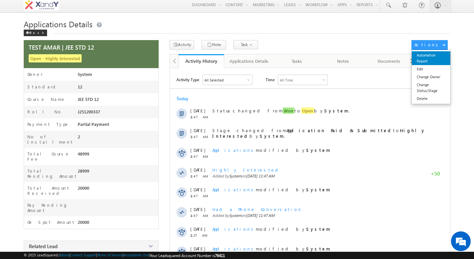
click at [430, 60] on link "Automation Report" at bounding box center [431, 58] width 39 height 14
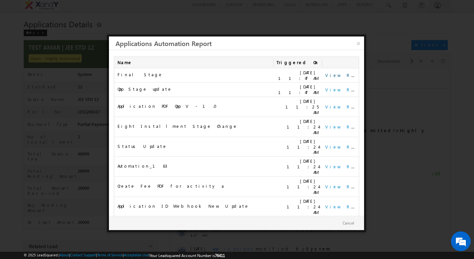
click at [341, 75] on link "View Report" at bounding box center [345, 75] width 41 height 6
click at [332, 92] on td "View Report" at bounding box center [340, 90] width 37 height 14
click at [330, 88] on link "View Report" at bounding box center [345, 90] width 41 height 6
click at [360, 42] on link "×" at bounding box center [359, 43] width 12 height 12
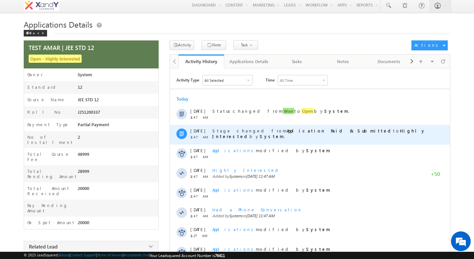
scroll to position [1, 0]
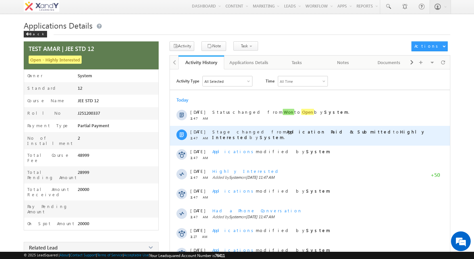
click at [287, 133] on strong "Application Paid & Submitted" at bounding box center [340, 132] width 106 height 6
drag, startPoint x: 254, startPoint y: 133, endPoint x: 294, endPoint y: 133, distance: 40.5
click at [294, 134] on strong "Application Paid & Submitted" at bounding box center [340, 132] width 106 height 6
click at [294, 133] on strong "Application Paid & Submitted" at bounding box center [340, 132] width 106 height 6
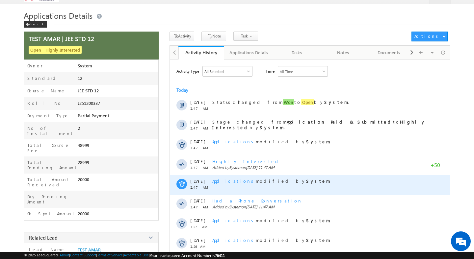
scroll to position [14, 0]
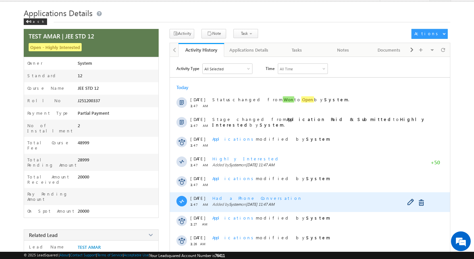
click at [246, 198] on span "Had a Phone Conversation" at bounding box center [257, 199] width 90 height 6
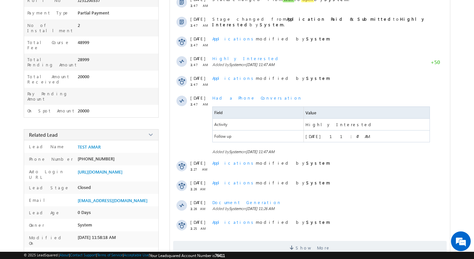
scroll to position [130, 0]
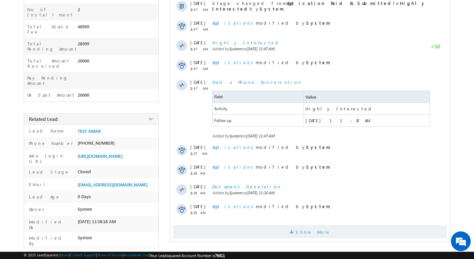
click at [306, 231] on span "Show More" at bounding box center [313, 232] width 35 height 13
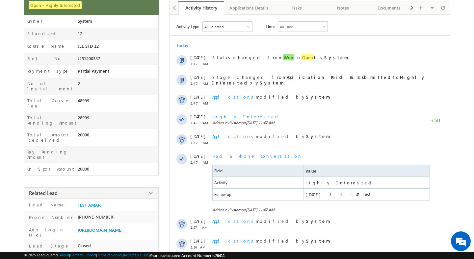
scroll to position [72, 0]
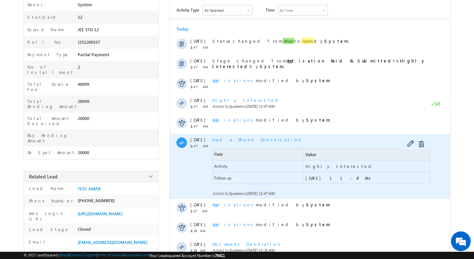
click at [313, 177] on span "[DATE] 11:47 AM" at bounding box center [338, 178] width 65 height 6
drag, startPoint x: 313, startPoint y: 177, endPoint x: 295, endPoint y: 168, distance: 20.2
click at [295, 168] on div "Field Value Activity Highly Interested Follow up [DATE] 11:47 AM" at bounding box center [321, 166] width 218 height 36
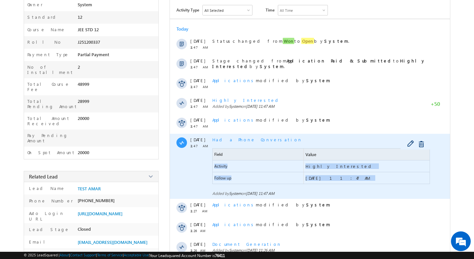
click at [295, 168] on span "Activity" at bounding box center [258, 167] width 91 height 12
drag, startPoint x: 295, startPoint y: 168, endPoint x: 313, endPoint y: 174, distance: 19.6
click at [313, 174] on div "Field Value Activity Highly Interested Follow up [DATE] 11:47 AM" at bounding box center [321, 166] width 218 height 36
click at [314, 174] on span "[DATE] 11:47 AM" at bounding box center [367, 179] width 126 height 12
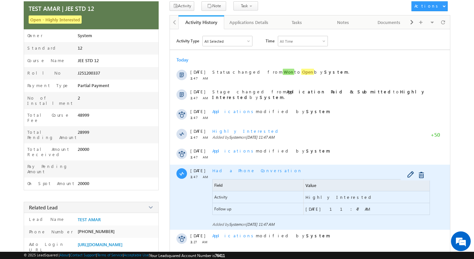
scroll to position [0, 0]
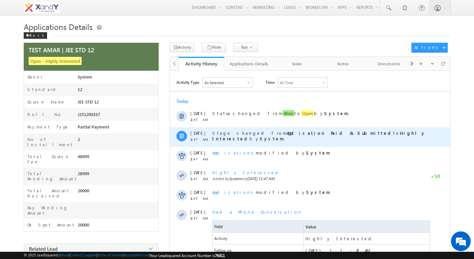
click at [287, 135] on strong "Application Paid & Submitted" at bounding box center [340, 133] width 106 height 6
drag, startPoint x: 252, startPoint y: 135, endPoint x: 339, endPoint y: 136, distance: 87.3
click at [339, 136] on span "Stage changed from Application Paid & Submitted to Highly Interested by System ." at bounding box center [318, 135] width 213 height 11
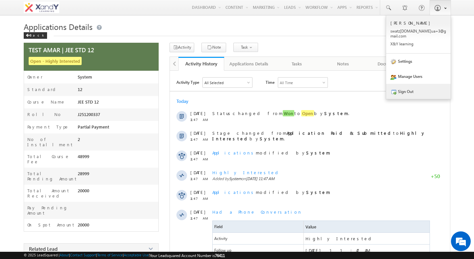
click at [411, 85] on link "Sign Out" at bounding box center [418, 91] width 65 height 15
